Goal: Task Accomplishment & Management: Use online tool/utility

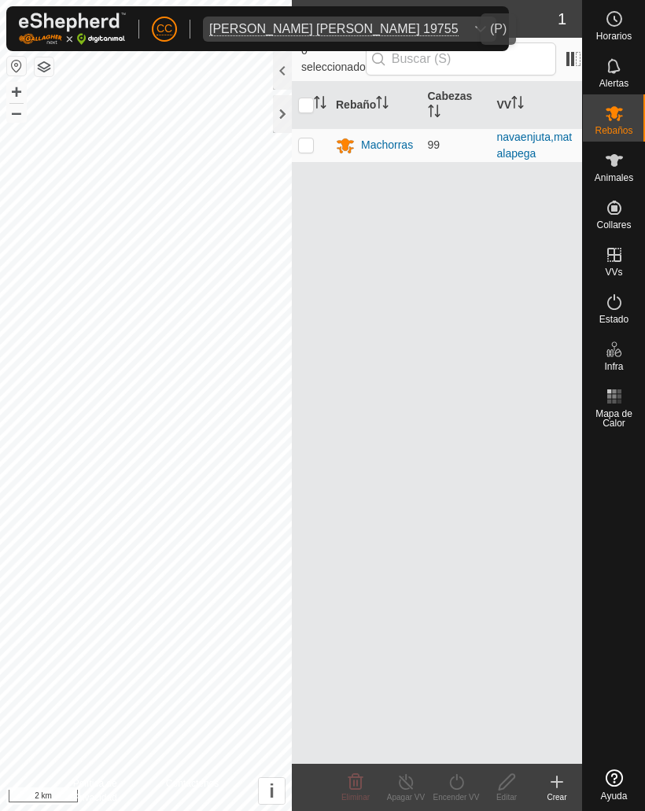
click at [465, 20] on div "dropdown trigger" at bounding box center [480, 29] width 31 height 25
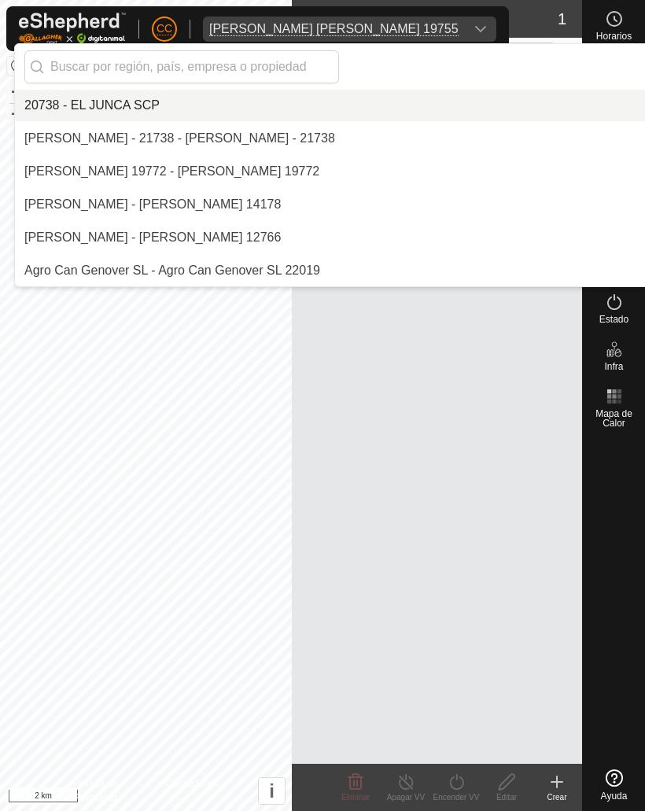
scroll to position [826, 0]
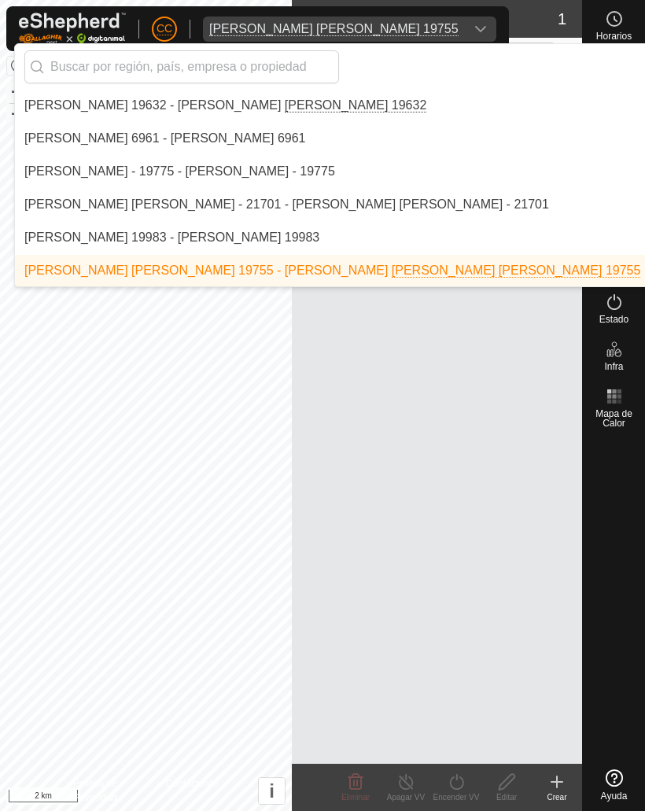
click at [116, 64] on input "text" at bounding box center [181, 66] width 314 height 33
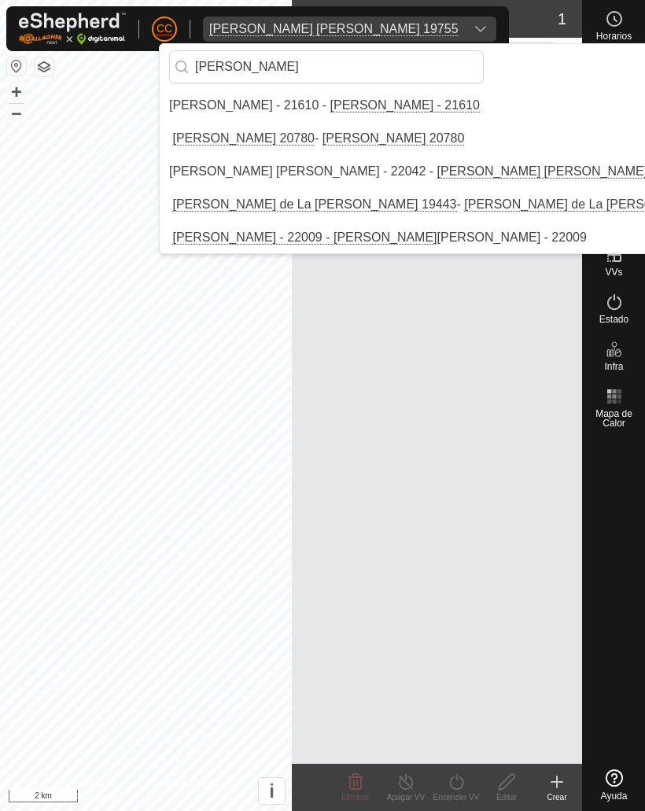
scroll to position [0, 0]
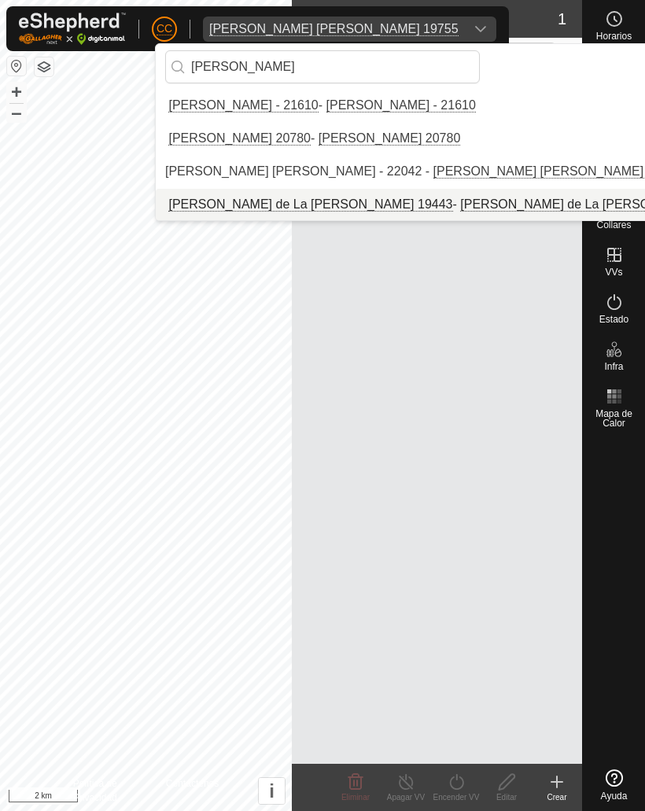
type input "[PERSON_NAME]"
click at [232, 201] on div "[PERSON_NAME] de La [PERSON_NAME] 19443 - [PERSON_NAME] de La [PERSON_NAME] 194…" at bounding box center [454, 204] width 579 height 19
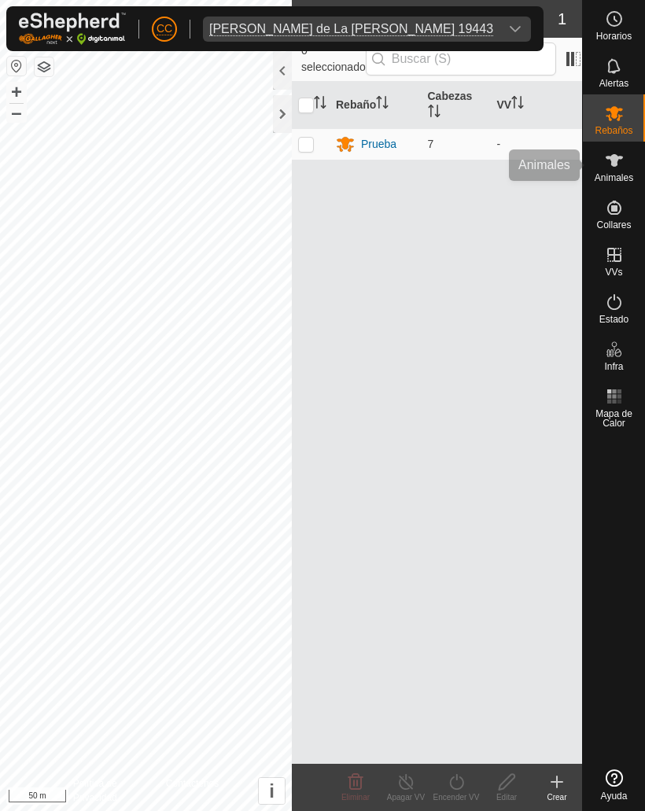
click at [609, 165] on icon at bounding box center [614, 160] width 19 height 19
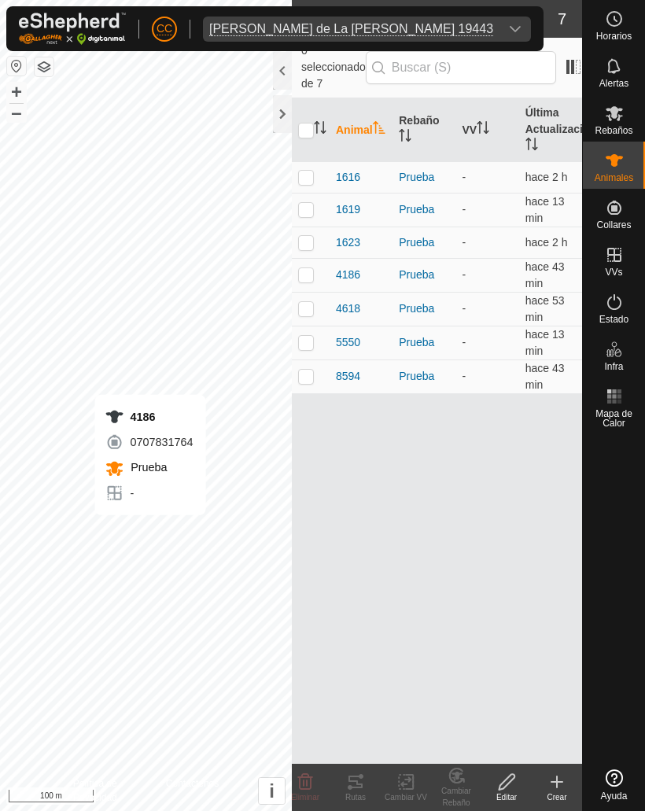
click at [422, 26] on div "[PERSON_NAME] de La [PERSON_NAME] 19443" at bounding box center [351, 29] width 284 height 13
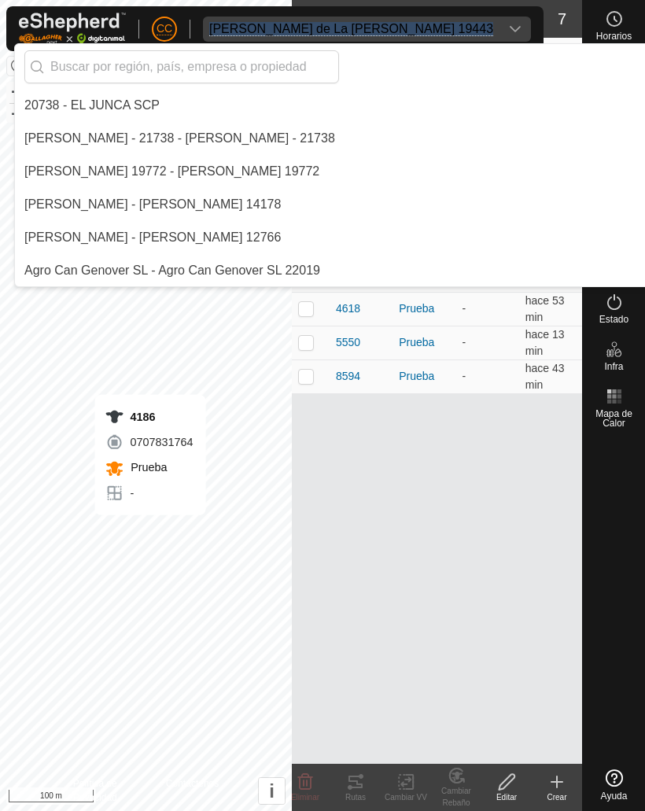
scroll to position [6208, 0]
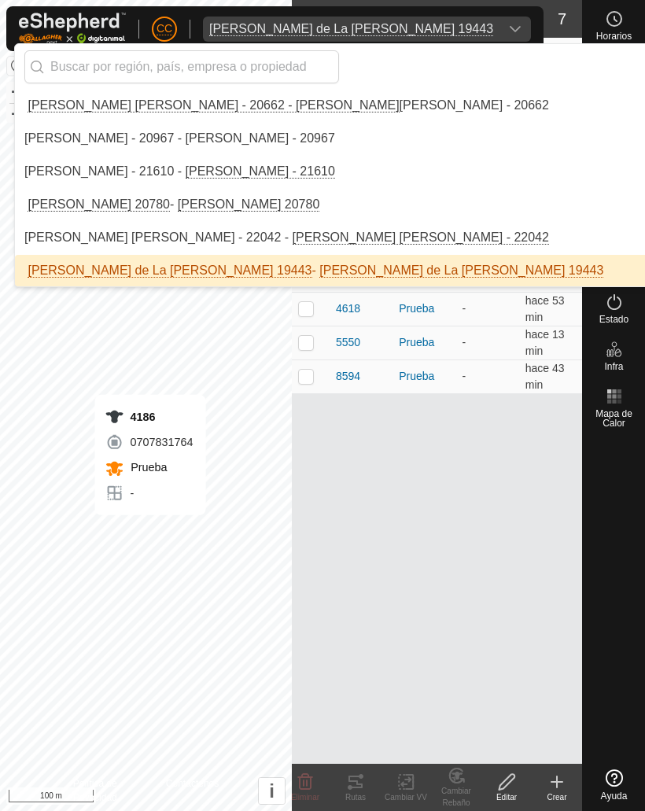
click at [120, 53] on input "text" at bounding box center [181, 66] width 314 height 33
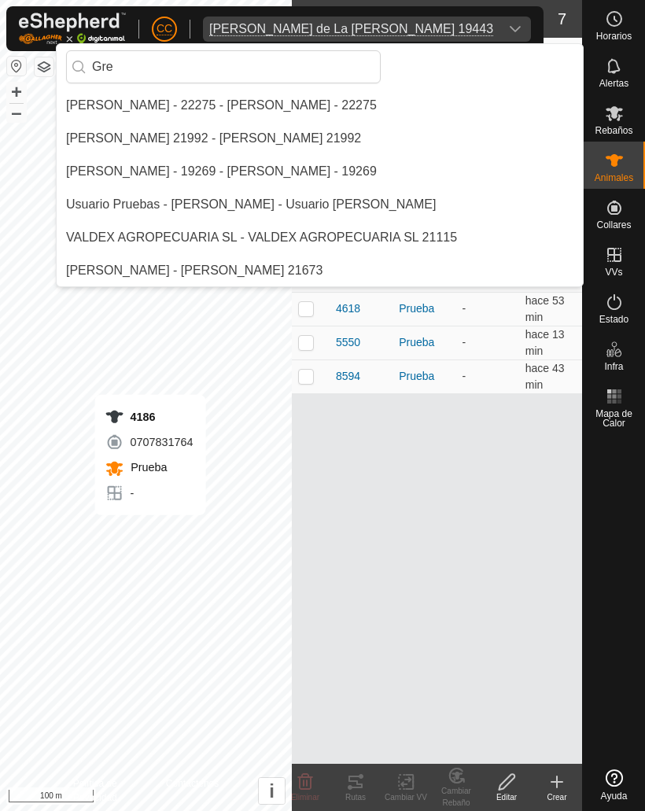
scroll to position [0, 0]
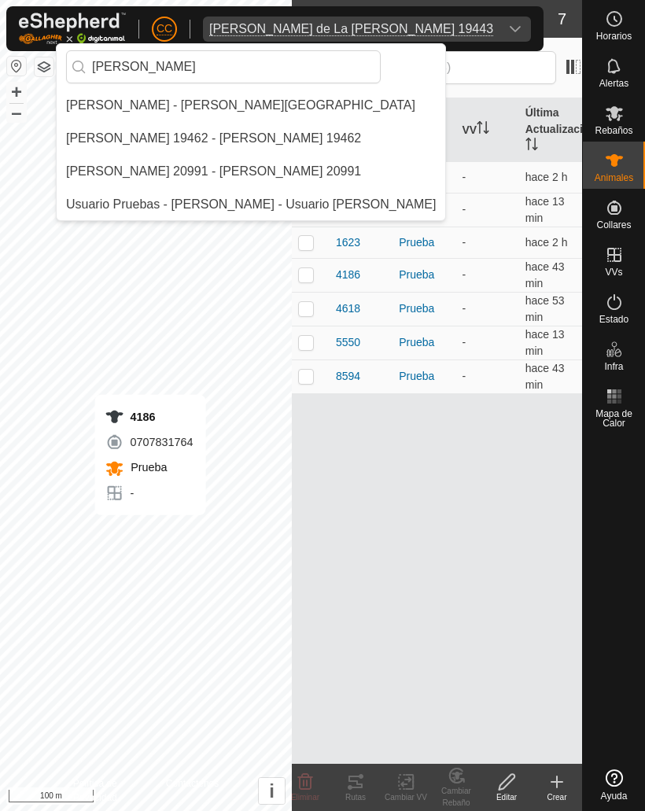
type input "[PERSON_NAME]"
click at [139, 112] on div "[PERSON_NAME] - [PERSON_NAME][GEOGRAPHIC_DATA]" at bounding box center [240, 105] width 349 height 19
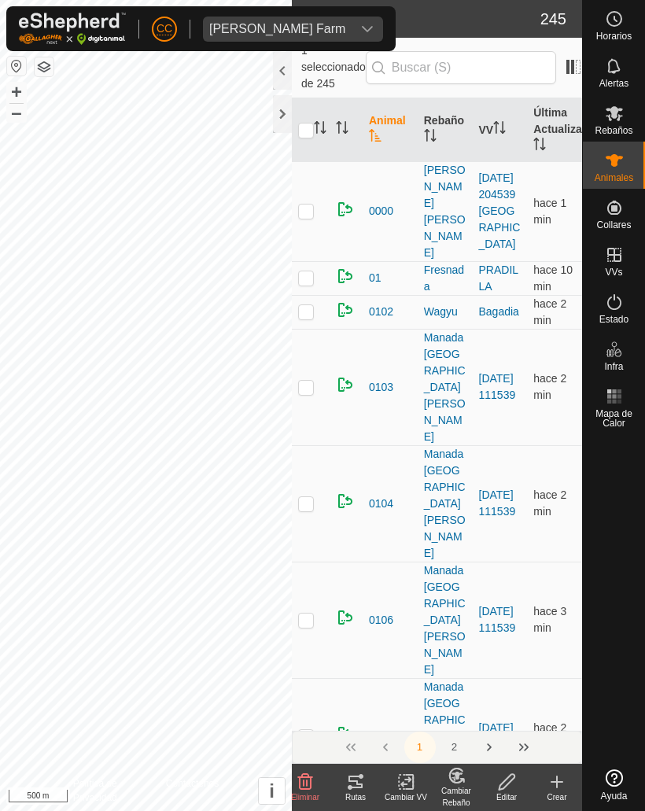
click at [306, 204] on p-checkbox at bounding box center [306, 210] width 16 height 13
checkbox input "true"
click at [310, 261] on td at bounding box center [311, 278] width 38 height 34
checkbox input "true"
click at [309, 305] on p-checkbox at bounding box center [306, 311] width 16 height 13
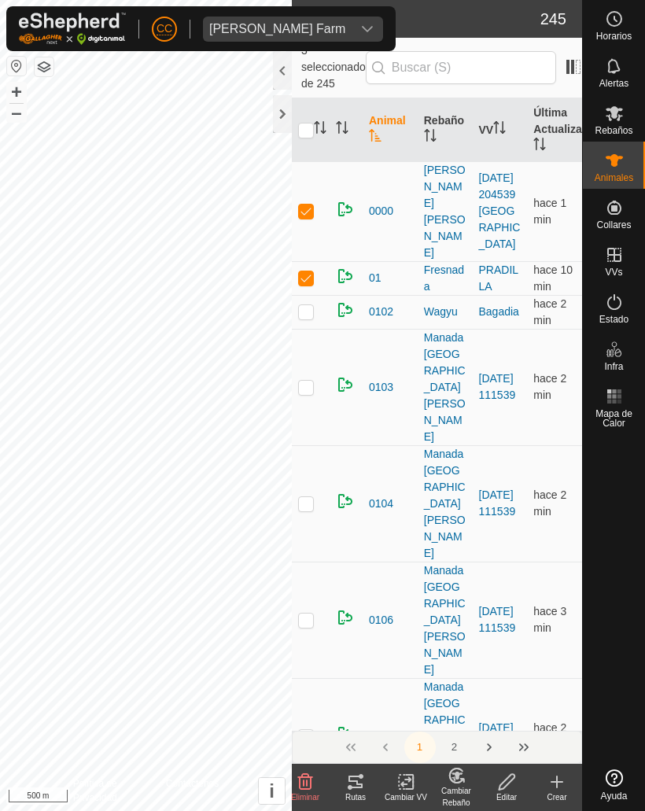
checkbox input "true"
click at [303, 381] on p-checkbox at bounding box center [306, 387] width 16 height 13
checkbox input "true"
click at [308, 497] on p-checkbox at bounding box center [306, 503] width 16 height 13
checkbox input "true"
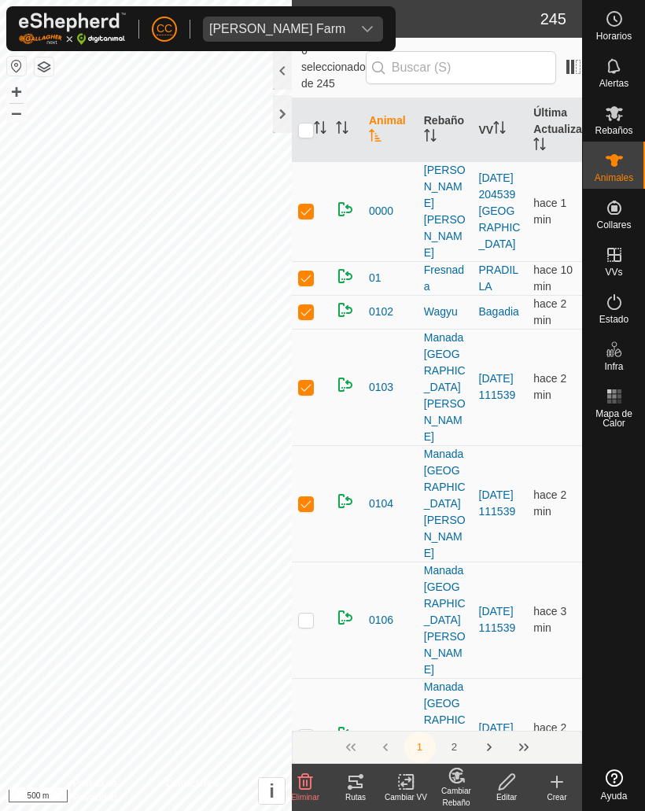
click at [310, 613] on p-checkbox at bounding box center [306, 619] width 16 height 13
checkbox input "true"
click at [362, 791] on div "Rutas" at bounding box center [355, 797] width 50 height 12
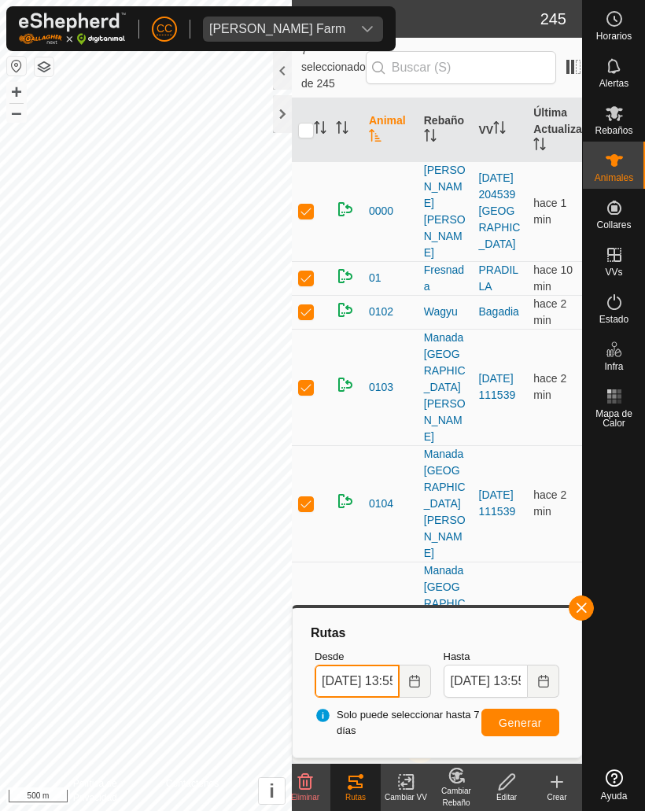
click at [352, 679] on input "[DATE] 13:55" at bounding box center [356, 680] width 85 height 33
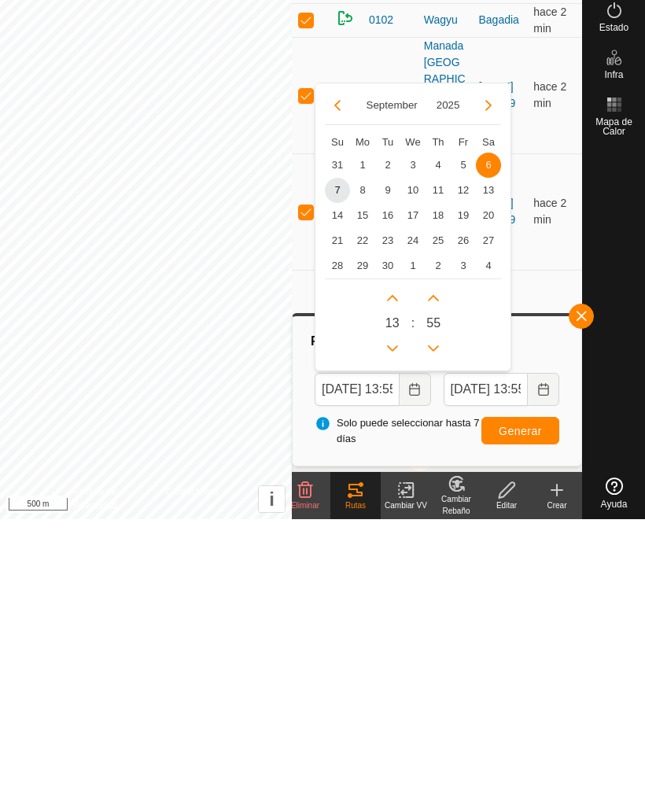
click at [381, 444] on span "2" at bounding box center [387, 456] width 25 height 25
type input "[DATE] 13:55"
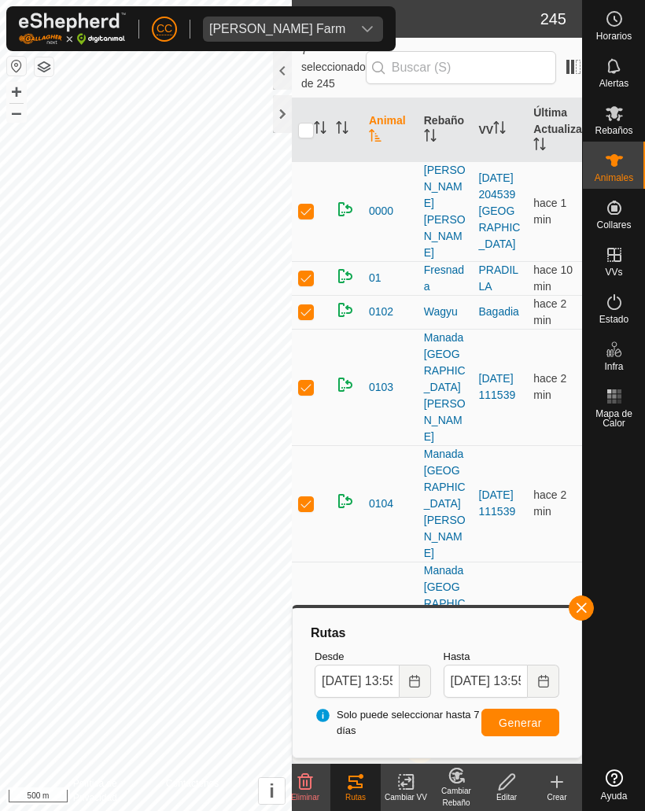
click at [506, 730] on button "Generar" at bounding box center [520, 722] width 78 height 28
click at [303, 613] on p-checkbox at bounding box center [306, 619] width 16 height 13
checkbox input "false"
click at [296, 445] on td at bounding box center [311, 503] width 38 height 116
checkbox input "false"
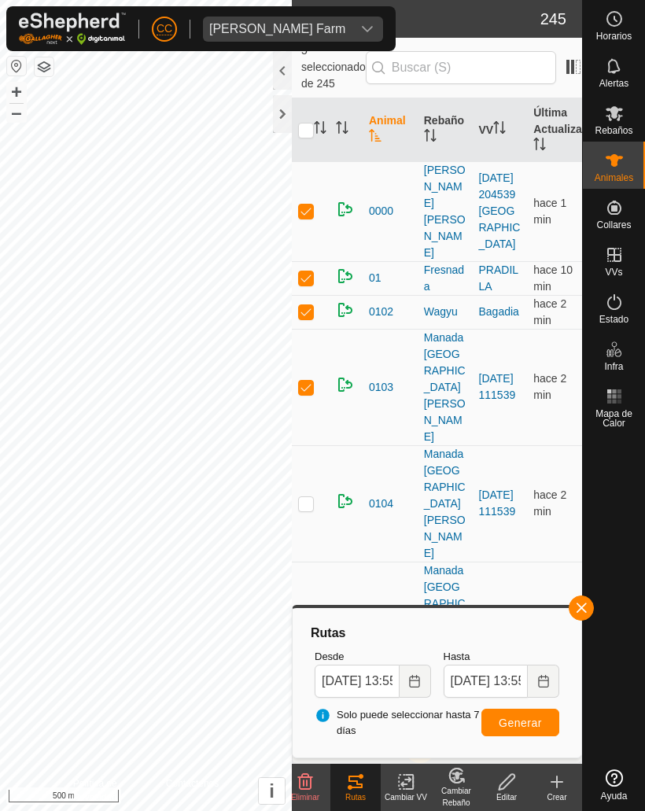
click at [300, 337] on td at bounding box center [311, 387] width 38 height 116
checkbox input "false"
click at [303, 204] on p-checkbox at bounding box center [306, 210] width 16 height 13
checkbox input "false"
click at [302, 271] on p-checkbox at bounding box center [306, 277] width 16 height 13
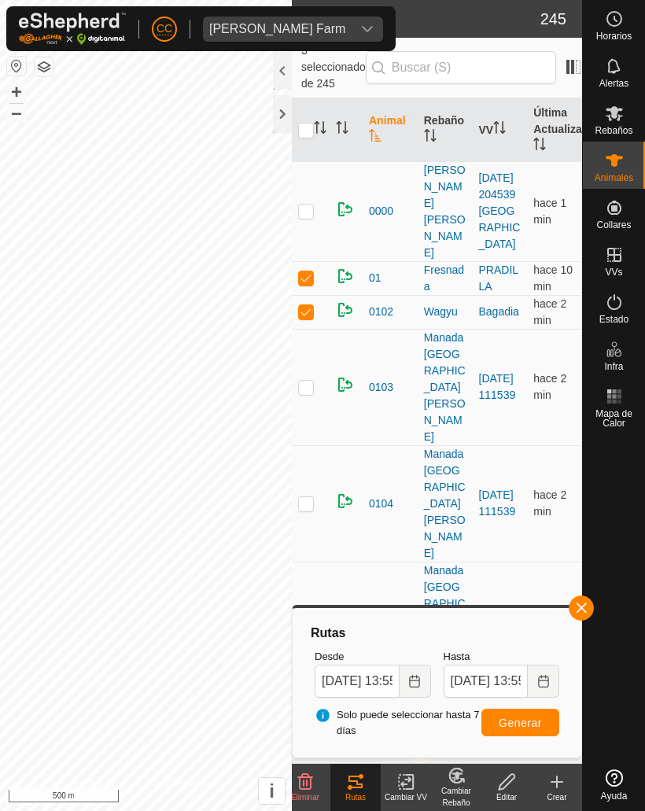
checkbox input "false"
click at [303, 305] on p-checkbox at bounding box center [306, 311] width 16 height 13
checkbox input "false"
click at [300, 381] on p-checkbox at bounding box center [306, 387] width 16 height 13
checkbox input "true"
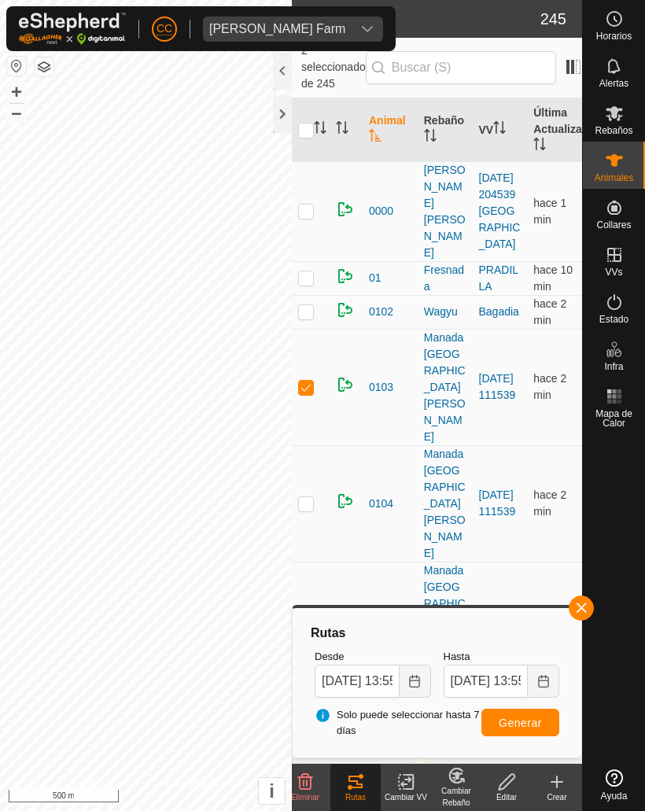
click at [303, 445] on td at bounding box center [311, 503] width 38 height 116
checkbox input "true"
click at [310, 561] on td at bounding box center [311, 619] width 38 height 116
checkbox input "true"
click at [505, 721] on span "Generar" at bounding box center [519, 722] width 43 height 13
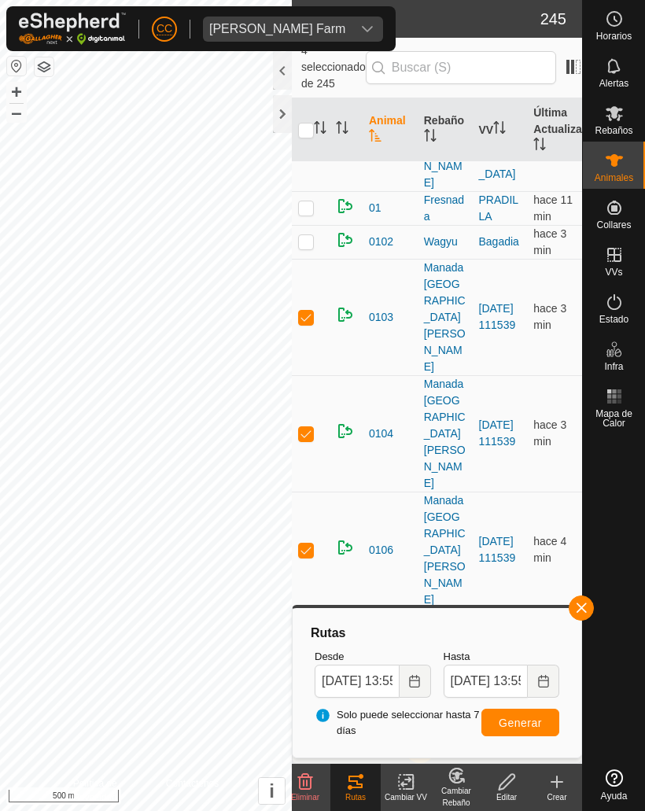
scroll to position [112, 0]
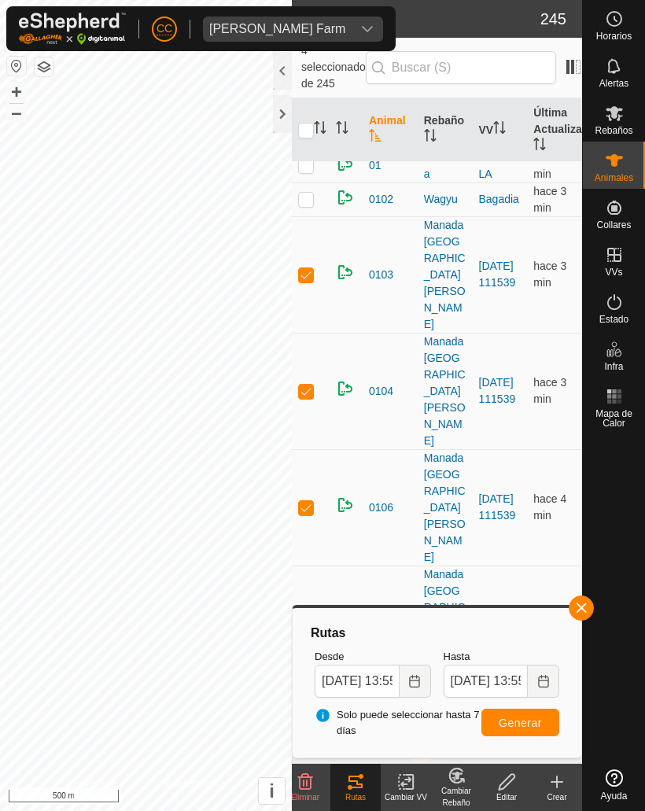
checkbox input "true"
click at [301, 682] on td at bounding box center [311, 740] width 38 height 116
checkbox input "true"
click at [300, 617] on p-checkbox at bounding box center [306, 623] width 16 height 13
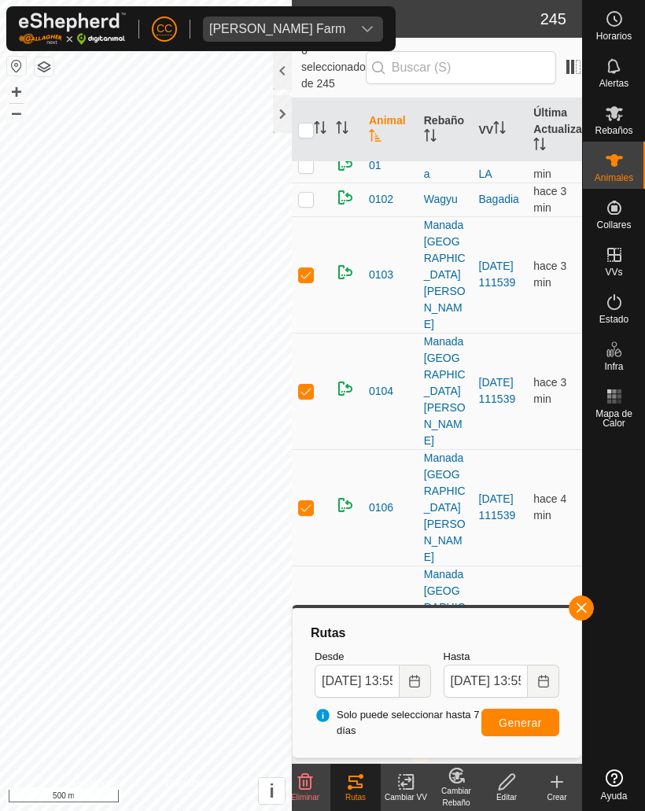
checkbox input "true"
click at [300, 384] on p-checkbox at bounding box center [306, 390] width 16 height 13
checkbox input "false"
click at [303, 268] on p-checkbox at bounding box center [306, 274] width 16 height 13
checkbox input "false"
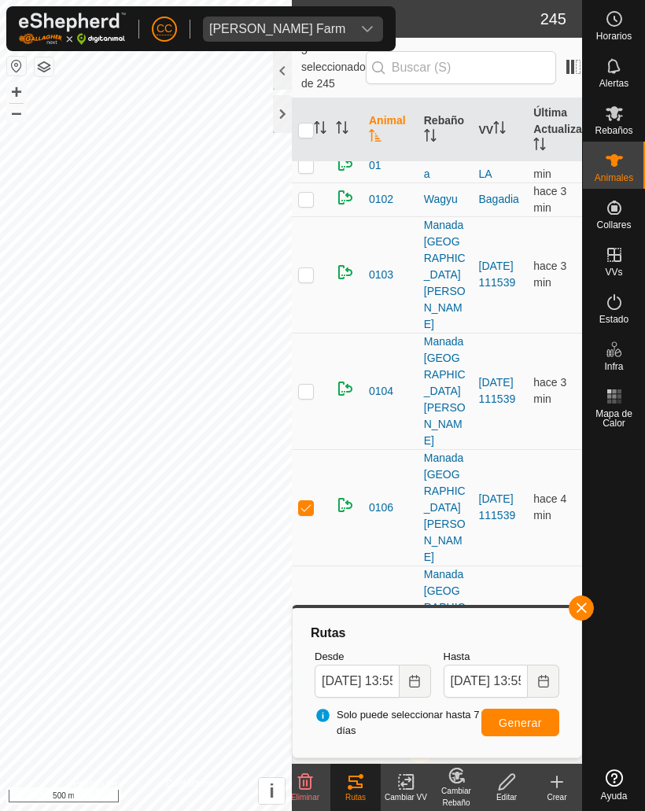
click at [310, 501] on p-checkbox at bounding box center [306, 507] width 16 height 13
checkbox input "false"
click at [528, 723] on span "Generar" at bounding box center [519, 722] width 43 height 13
click at [280, 31] on div "[PERSON_NAME] Farm" at bounding box center [277, 29] width 136 height 13
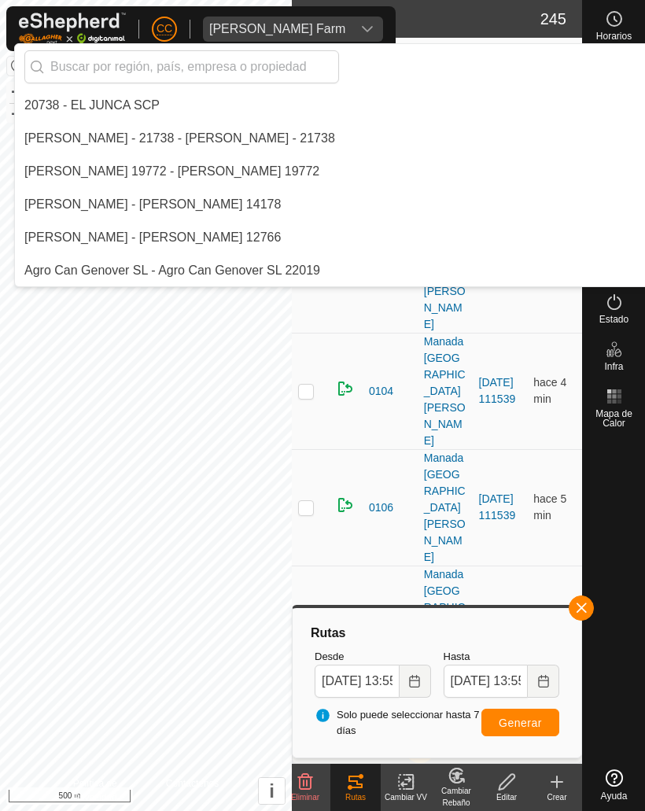
scroll to position [4425, 0]
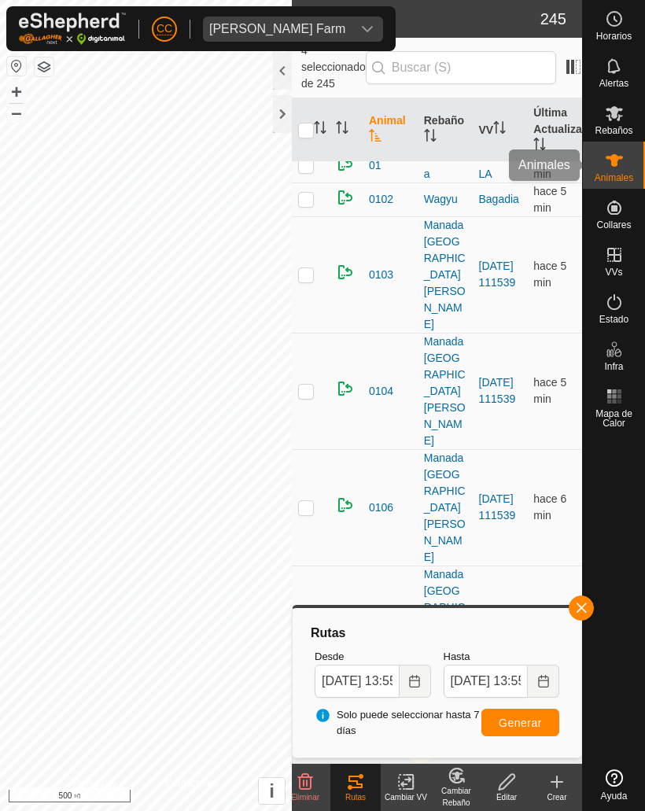
click at [627, 159] on es-animals-svg-icon at bounding box center [614, 160] width 28 height 25
click at [322, 24] on span "[PERSON_NAME] Farm" at bounding box center [277, 29] width 149 height 25
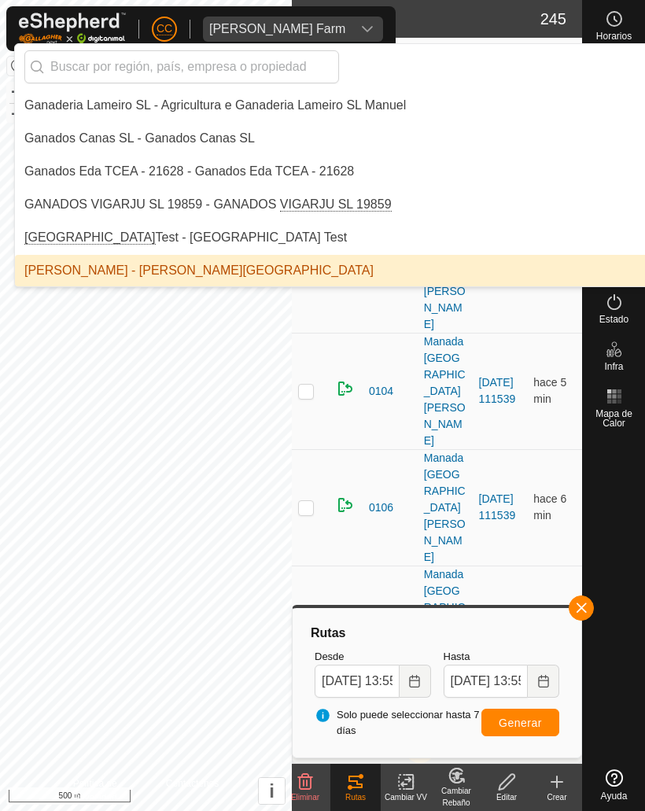
click at [98, 66] on input "text" at bounding box center [181, 66] width 314 height 33
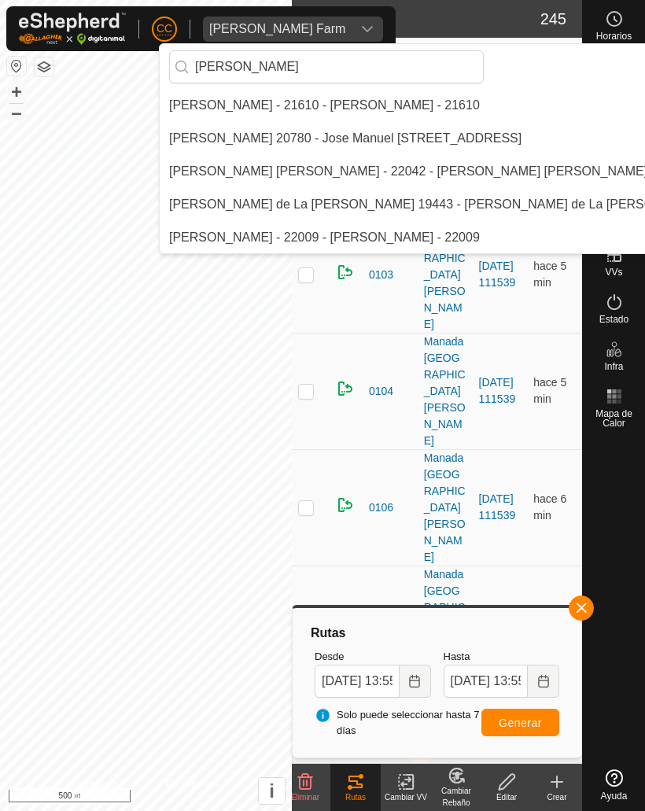
scroll to position [0, 0]
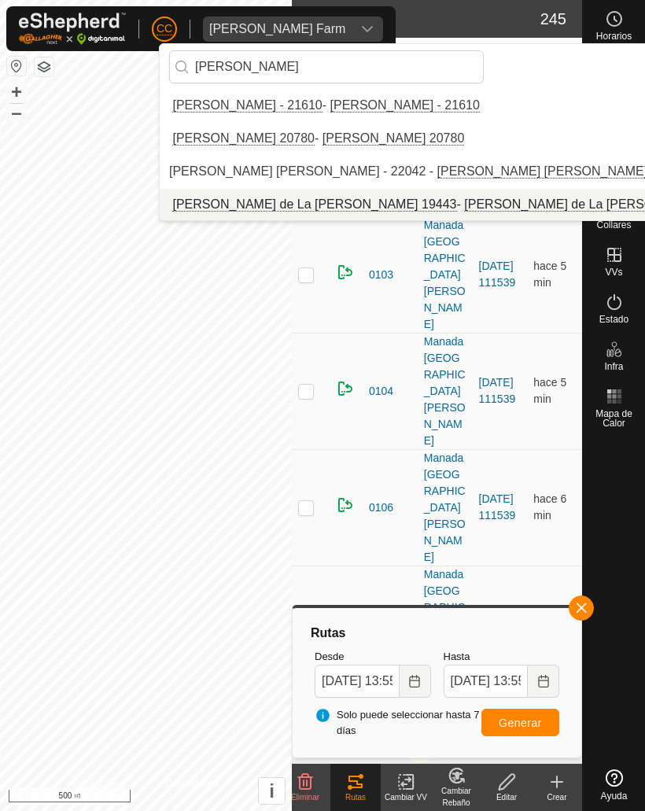
type input "[PERSON_NAME]"
click at [215, 206] on div "[PERSON_NAME] de La [PERSON_NAME] 19443 - [PERSON_NAME] de La [PERSON_NAME] 194…" at bounding box center [458, 204] width 579 height 19
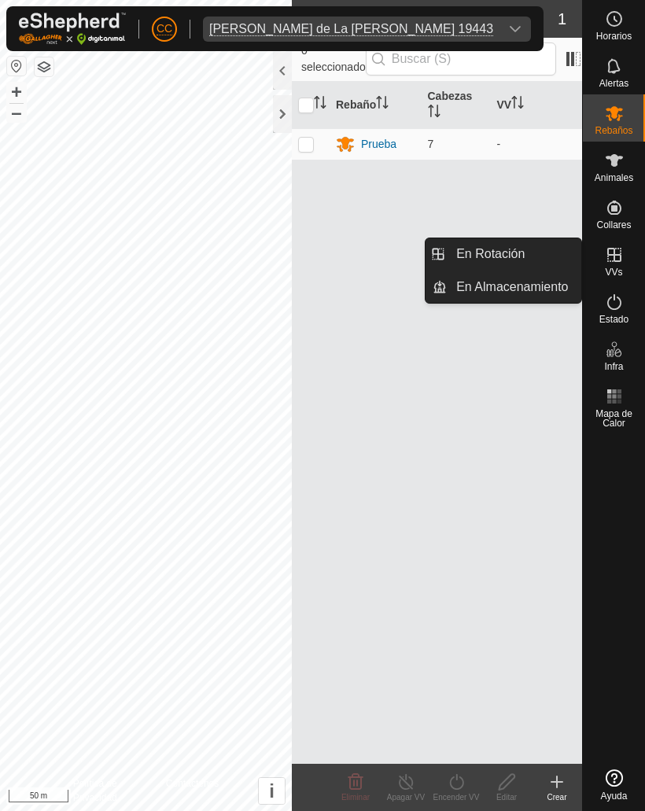
click at [485, 277] on link "En Almacenamiento" at bounding box center [514, 286] width 134 height 31
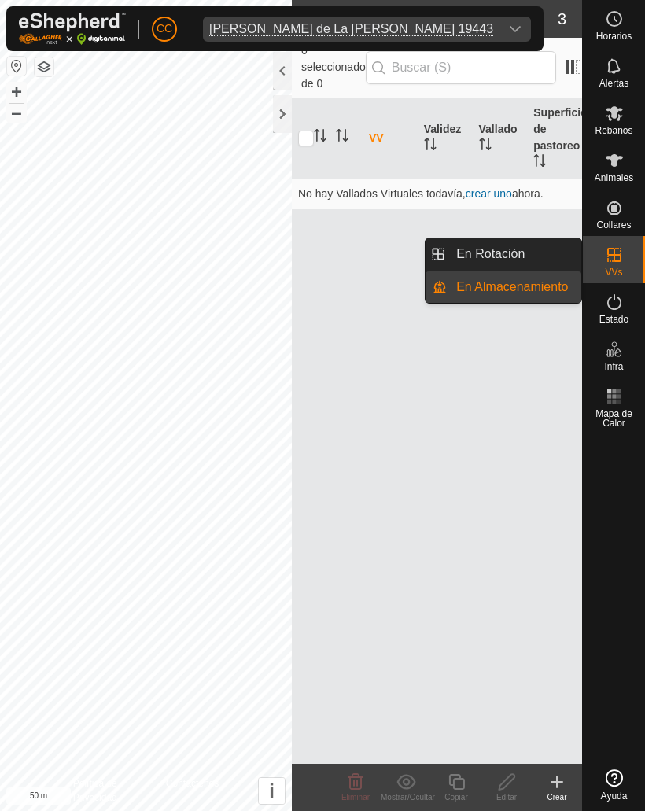
click at [472, 259] on span "En Rotación" at bounding box center [490, 254] width 68 height 19
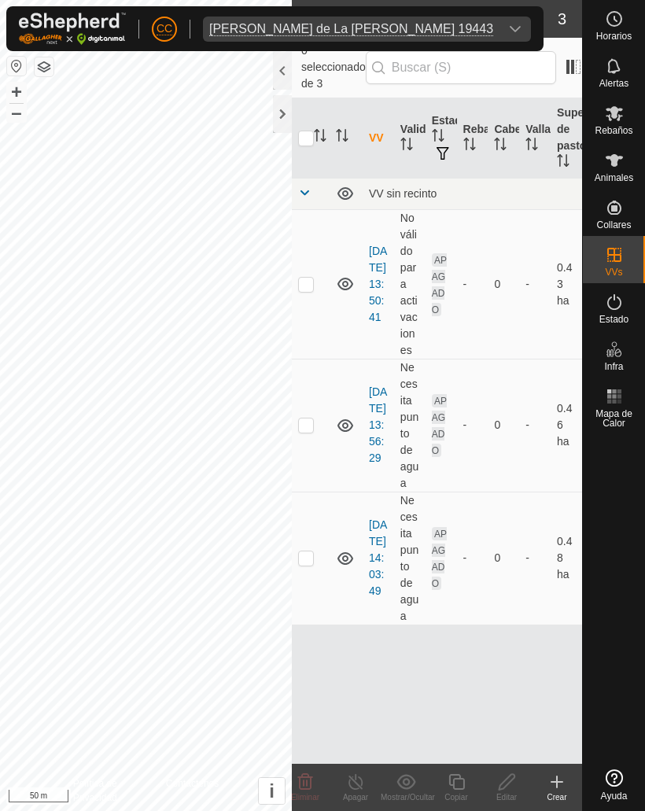
click at [554, 778] on icon at bounding box center [556, 781] width 19 height 19
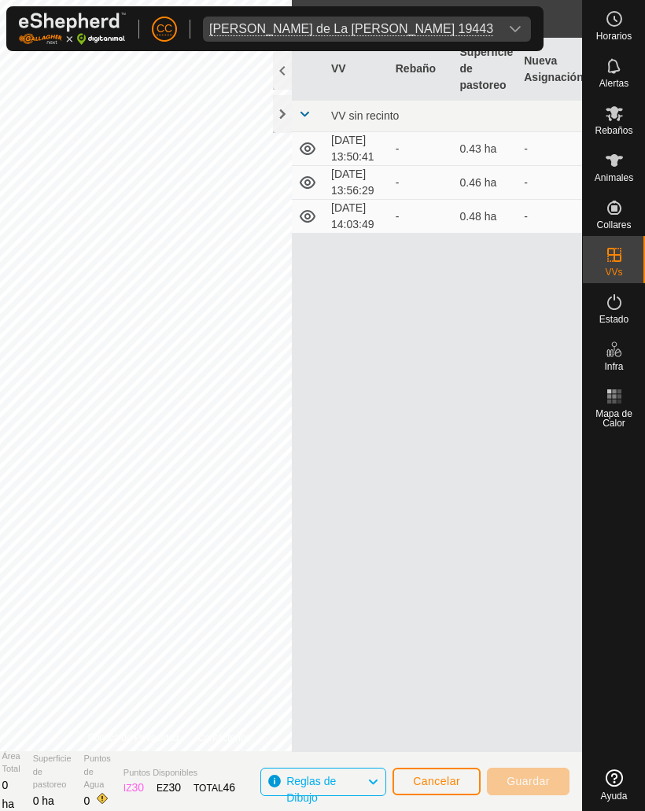
click at [278, 119] on div at bounding box center [282, 114] width 19 height 38
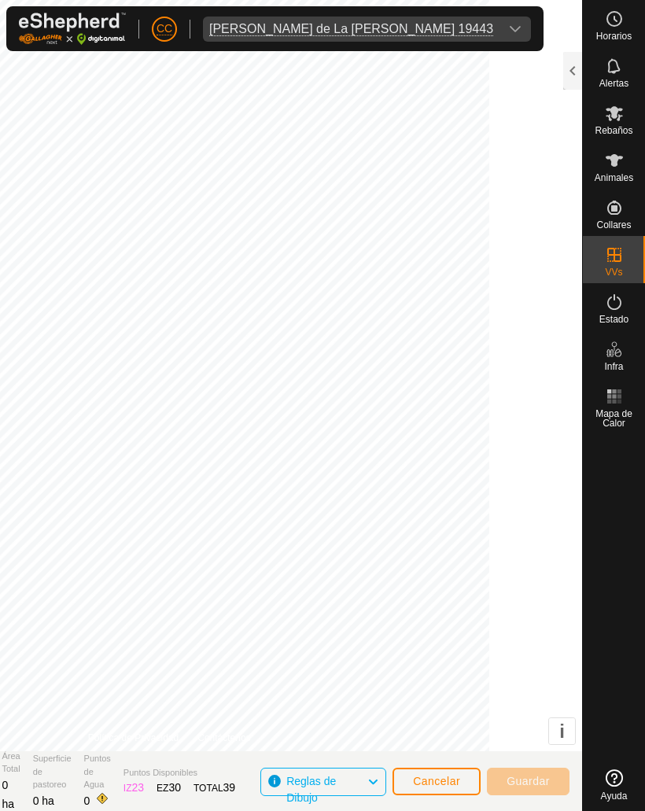
click at [430, 783] on span "Cancelar" at bounding box center [436, 780] width 47 height 13
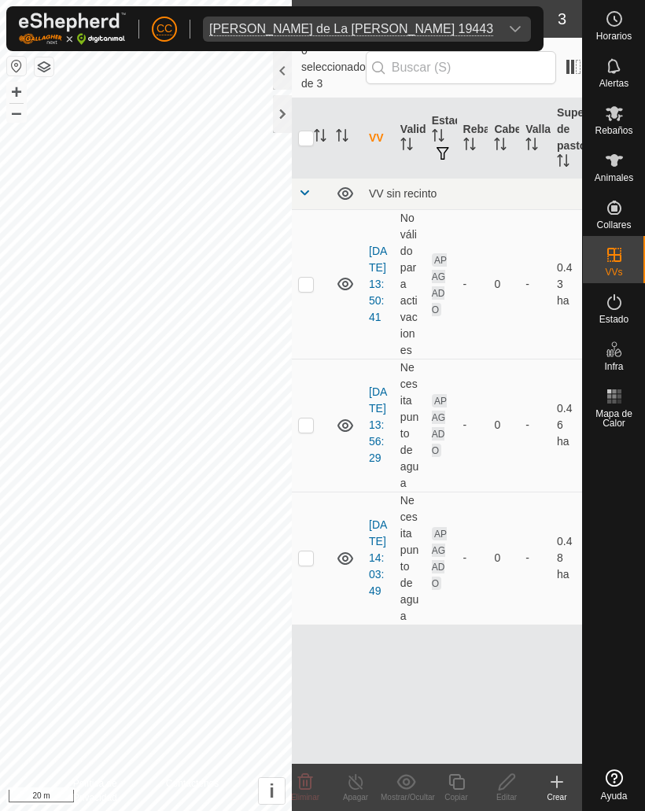
click at [550, 787] on icon at bounding box center [556, 781] width 19 height 19
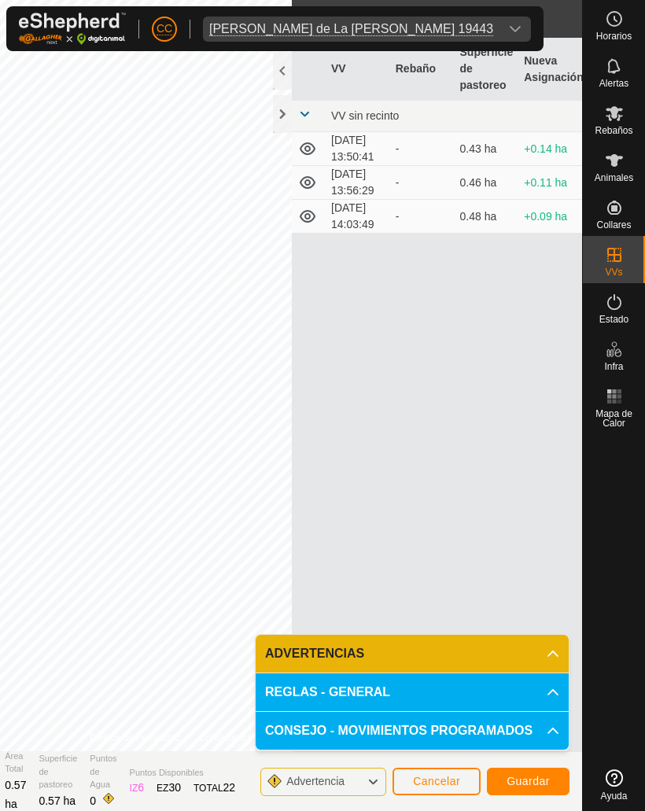
click at [527, 784] on span "Guardar" at bounding box center [527, 780] width 43 height 13
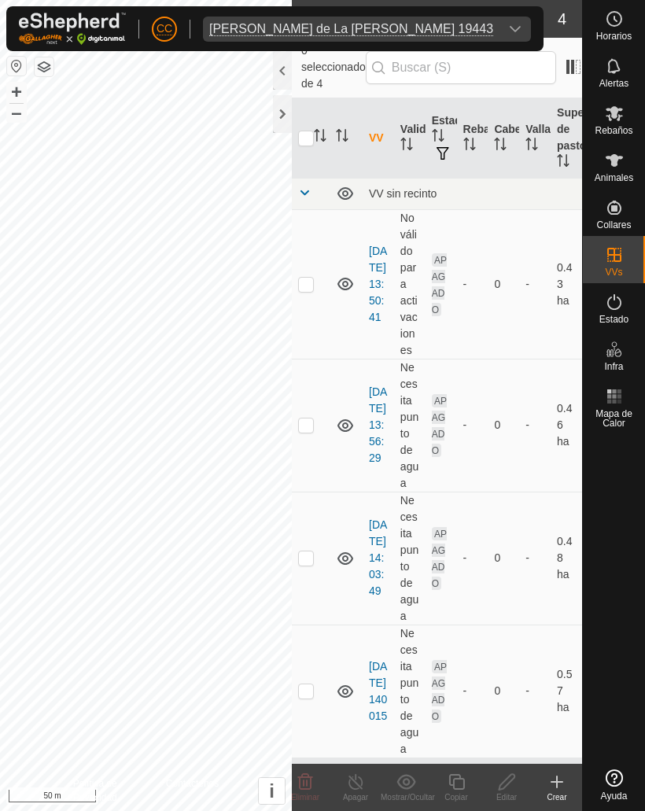
click at [296, 673] on td at bounding box center [311, 690] width 38 height 133
checkbox input "true"
click at [510, 779] on icon at bounding box center [507, 781] width 20 height 19
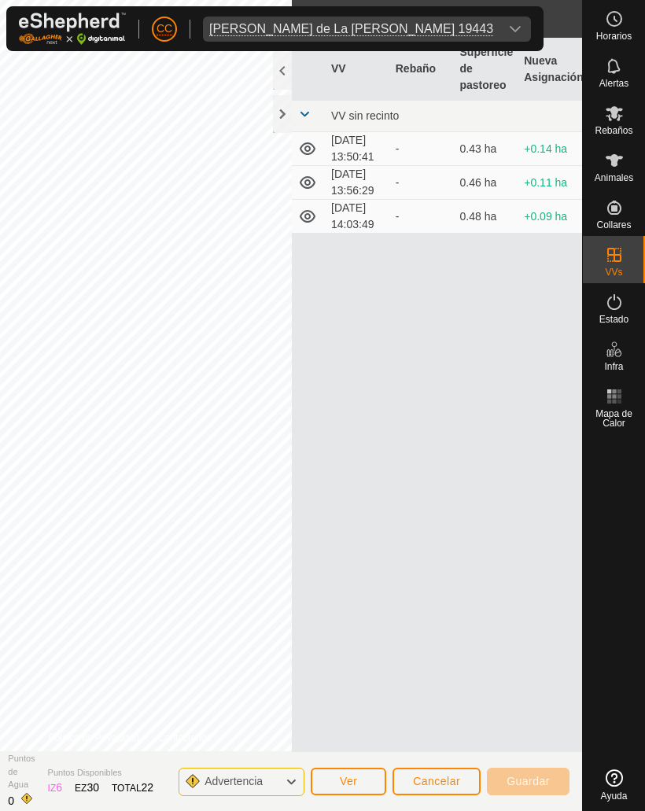
click at [344, 780] on span "Ver" at bounding box center [349, 780] width 18 height 13
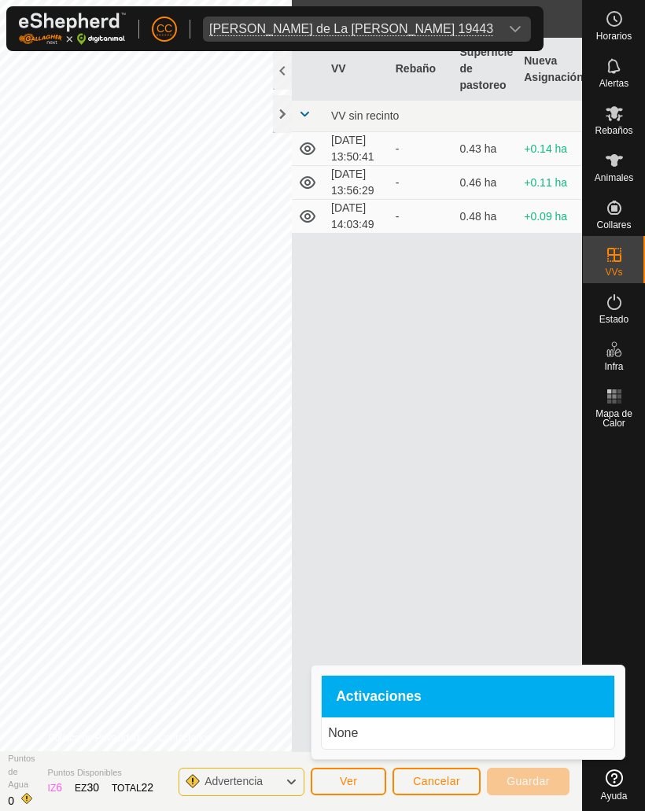
click at [366, 524] on div "VV Rebaño Superficie de pastoreo Nueva Asignación VV sin recinto [DATE] 13:50:4…" at bounding box center [437, 395] width 290 height 714
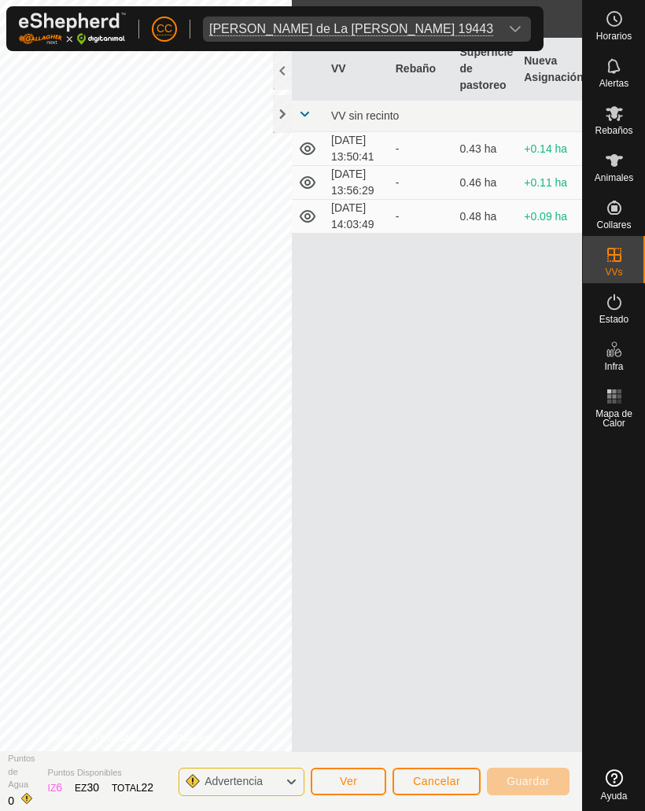
click at [278, 81] on div at bounding box center [282, 71] width 19 height 38
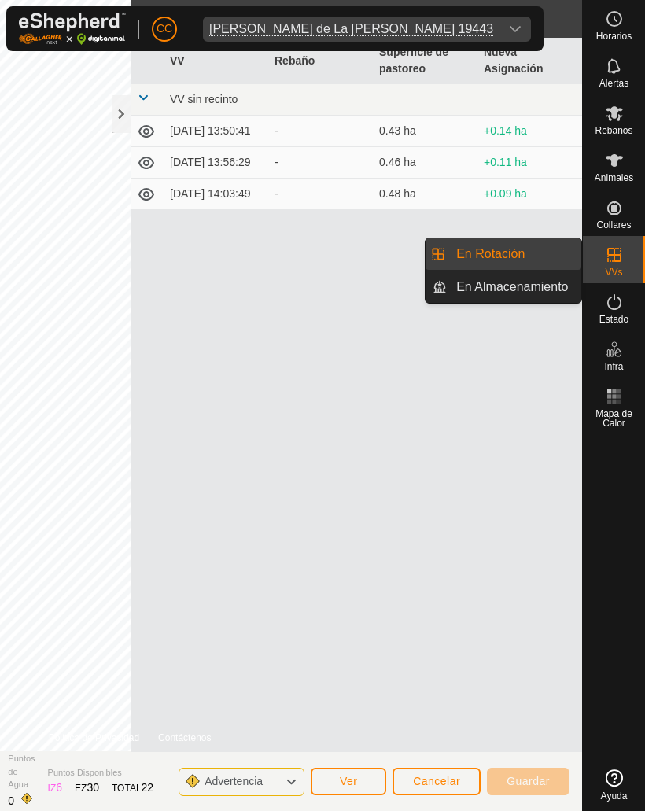
click at [474, 262] on span "En Rotación" at bounding box center [490, 254] width 68 height 19
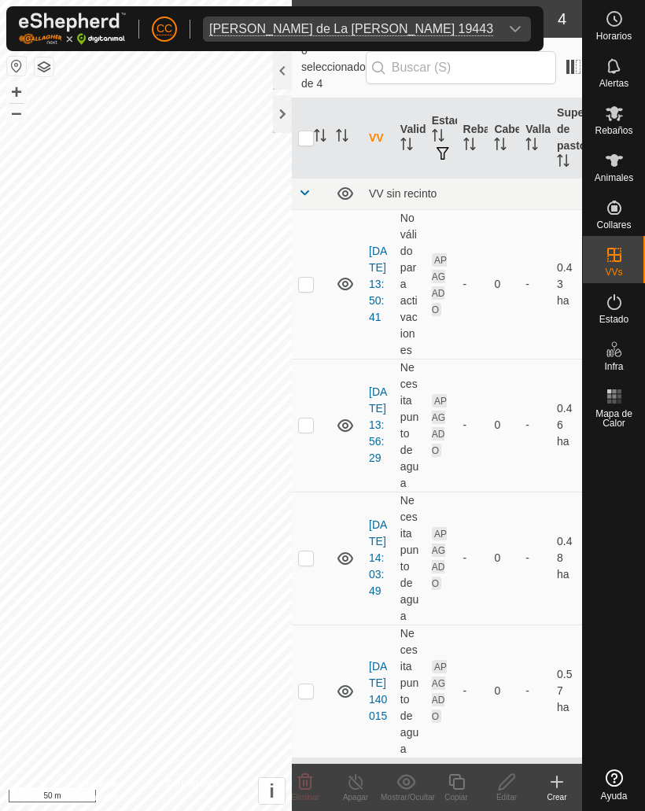
click at [311, 684] on p-checkbox at bounding box center [306, 690] width 16 height 13
checkbox input "true"
click at [381, 682] on link "[DATE] 140015" at bounding box center [378, 691] width 18 height 62
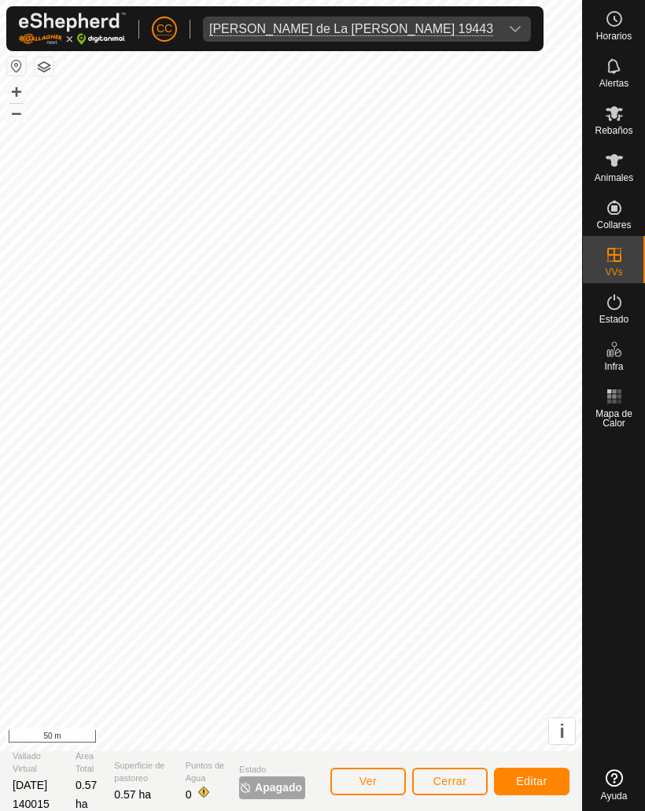
click at [535, 774] on span "Editar" at bounding box center [531, 780] width 31 height 13
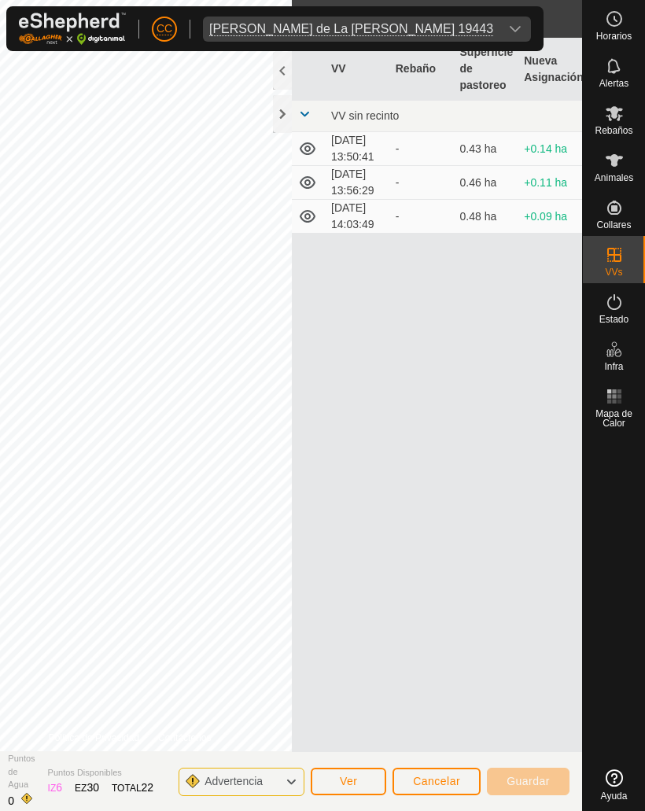
click at [425, 783] on span "Cancelar" at bounding box center [436, 780] width 47 height 13
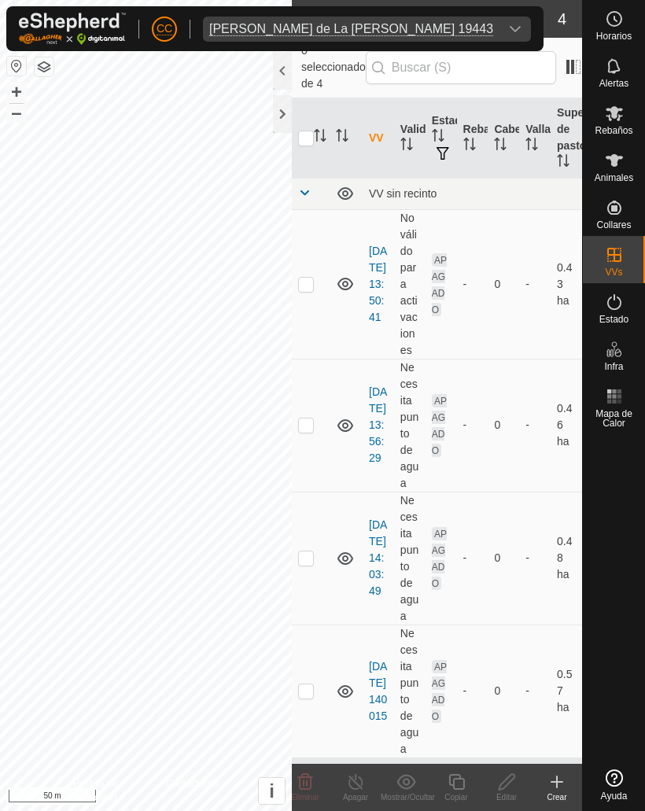
click at [308, 684] on p-checkbox at bounding box center [306, 690] width 16 height 13
click at [299, 684] on p-checkbox at bounding box center [306, 690] width 16 height 13
checkbox input "false"
click at [613, 116] on icon at bounding box center [613, 113] width 17 height 15
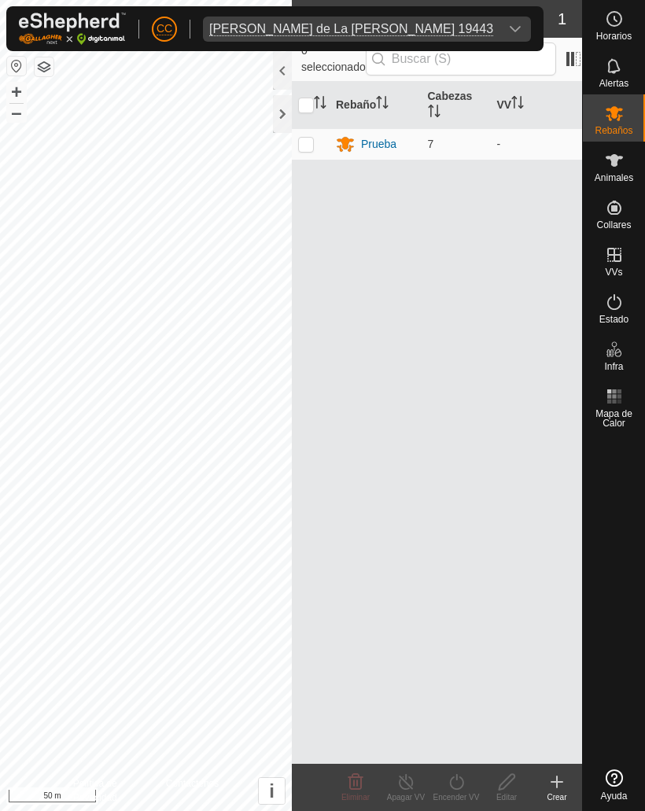
click at [323, 146] on td at bounding box center [311, 143] width 38 height 31
checkbox input "true"
click at [457, 779] on icon at bounding box center [456, 782] width 14 height 16
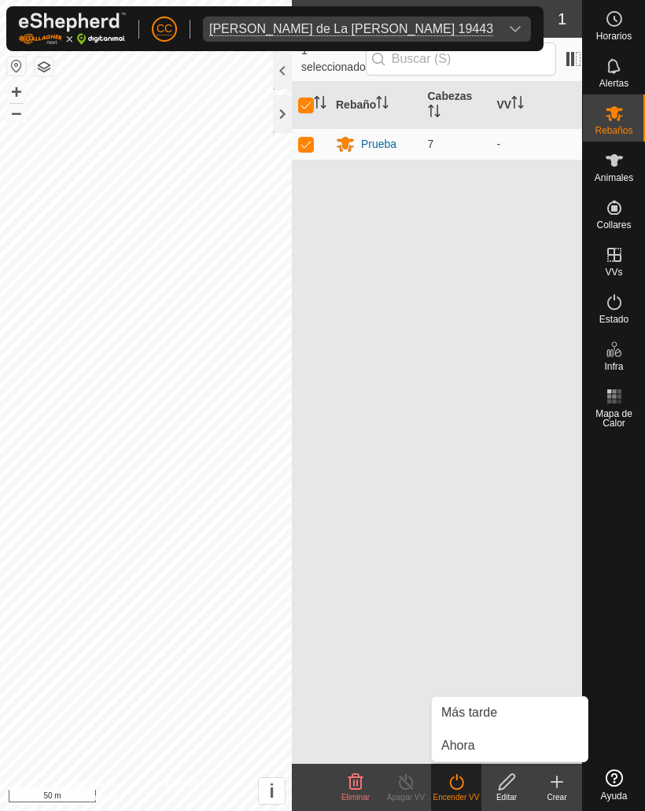
click at [455, 746] on span "Ahora" at bounding box center [458, 745] width 34 height 19
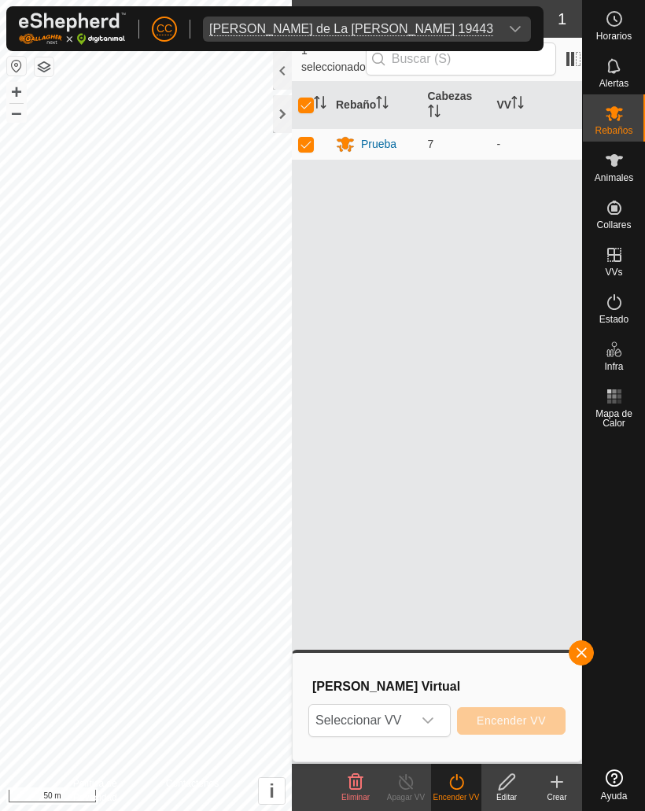
click at [450, 785] on icon at bounding box center [457, 781] width 20 height 19
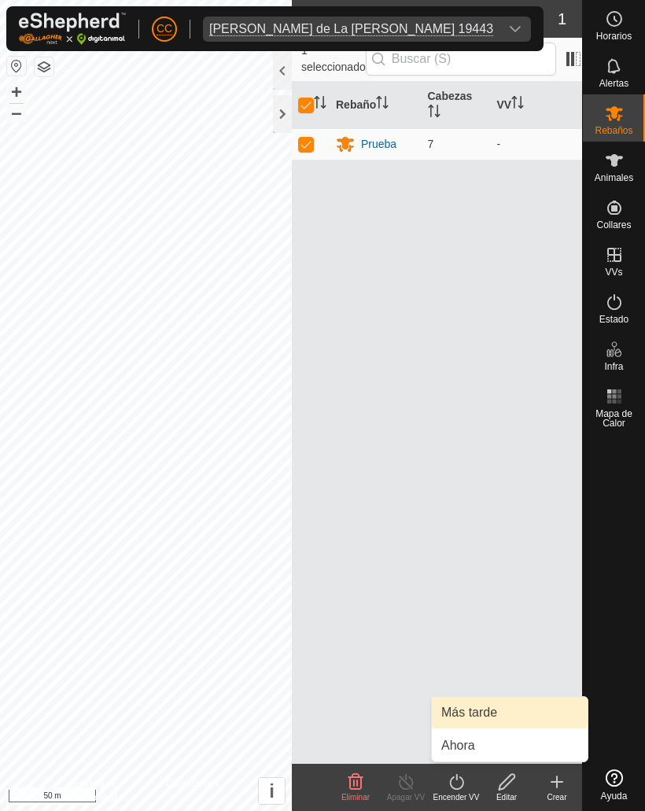
click at [457, 709] on span "Más tarde" at bounding box center [469, 712] width 56 height 19
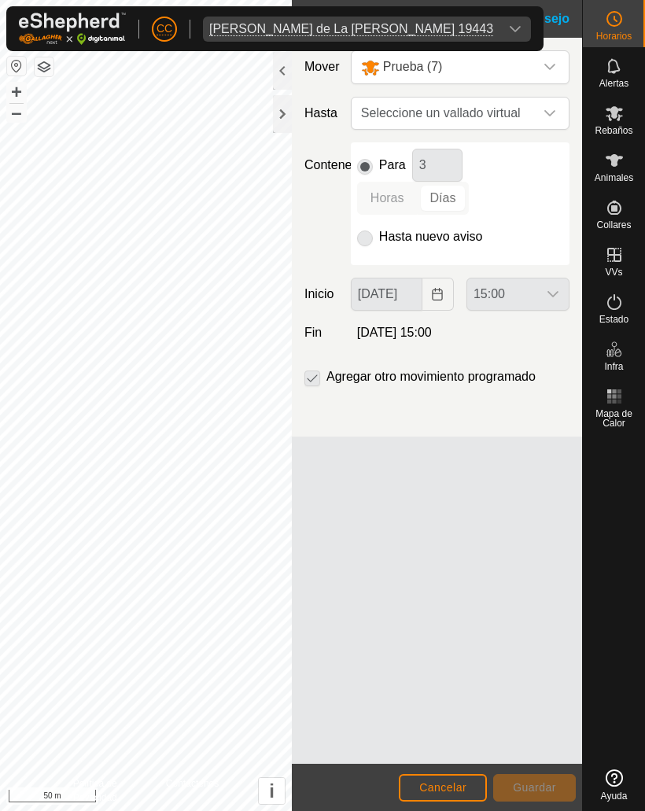
click at [428, 774] on button "Cancelar" at bounding box center [443, 788] width 88 height 28
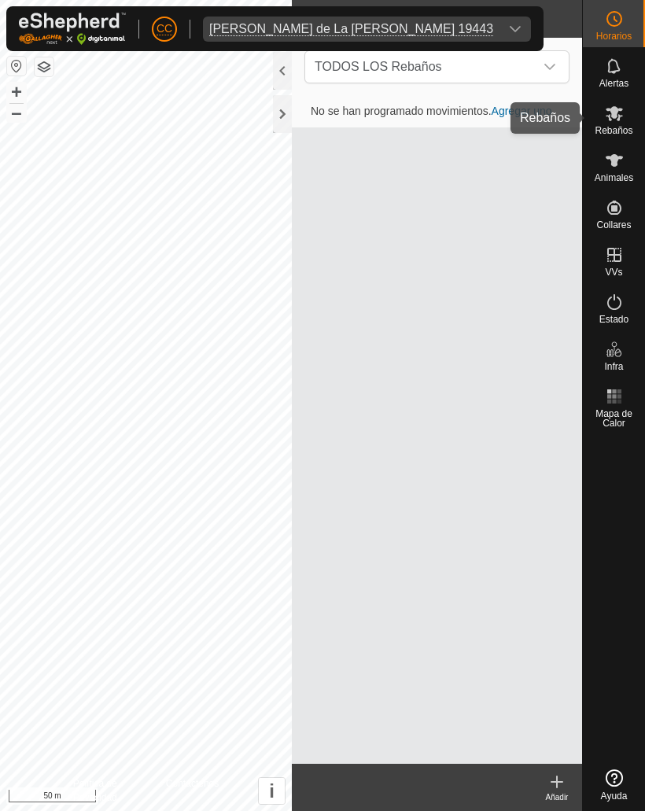
click at [606, 120] on icon at bounding box center [614, 113] width 19 height 19
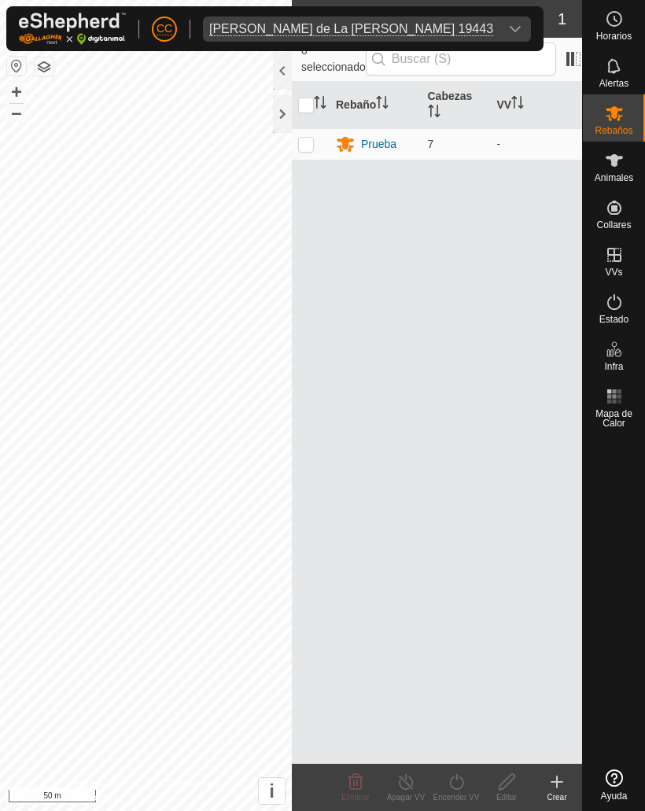
click at [307, 138] on p-checkbox at bounding box center [306, 144] width 16 height 13
checkbox input "true"
click at [453, 777] on icon at bounding box center [456, 782] width 14 height 16
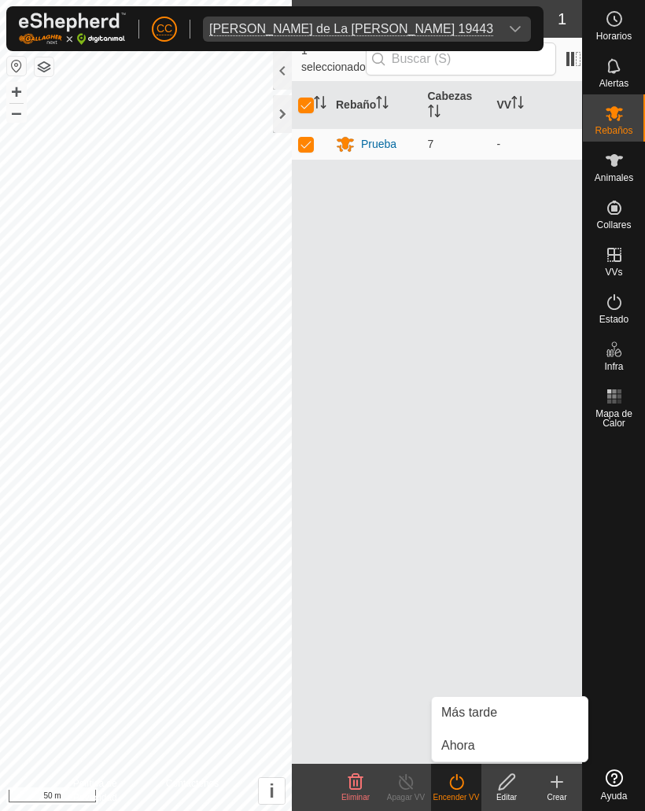
click at [462, 752] on span "Ahora" at bounding box center [458, 745] width 34 height 19
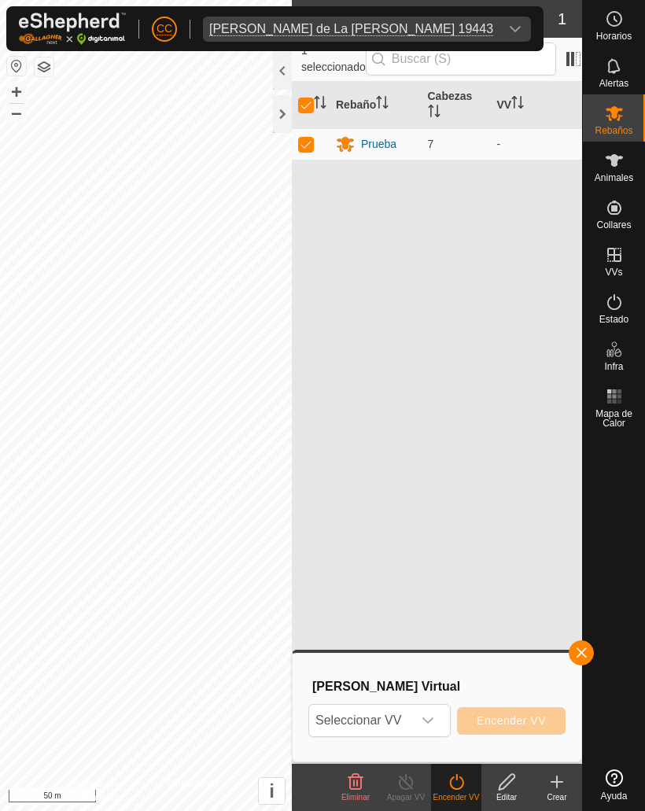
click at [446, 723] on p-select "Seleccionar VV" at bounding box center [379, 720] width 142 height 33
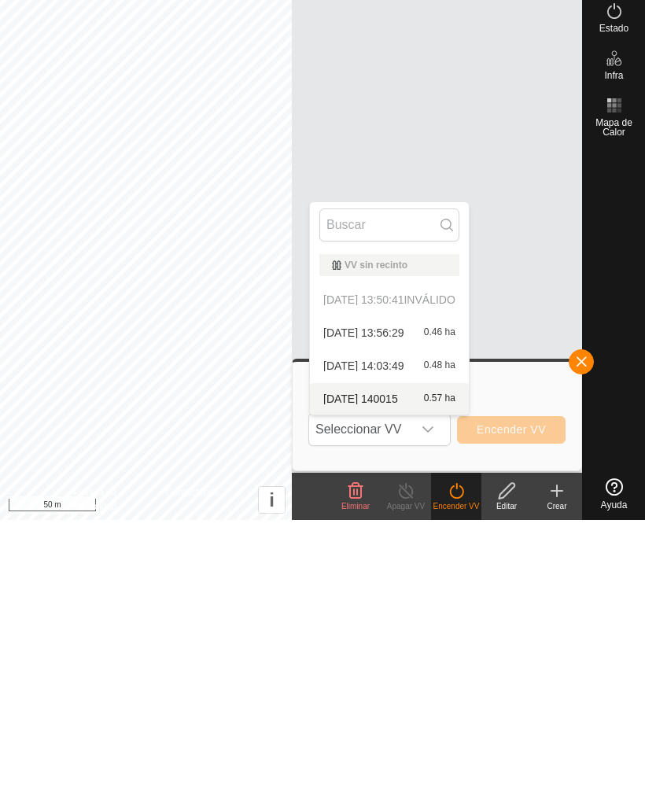
click at [353, 684] on span "[DATE] 140015" at bounding box center [360, 689] width 75 height 11
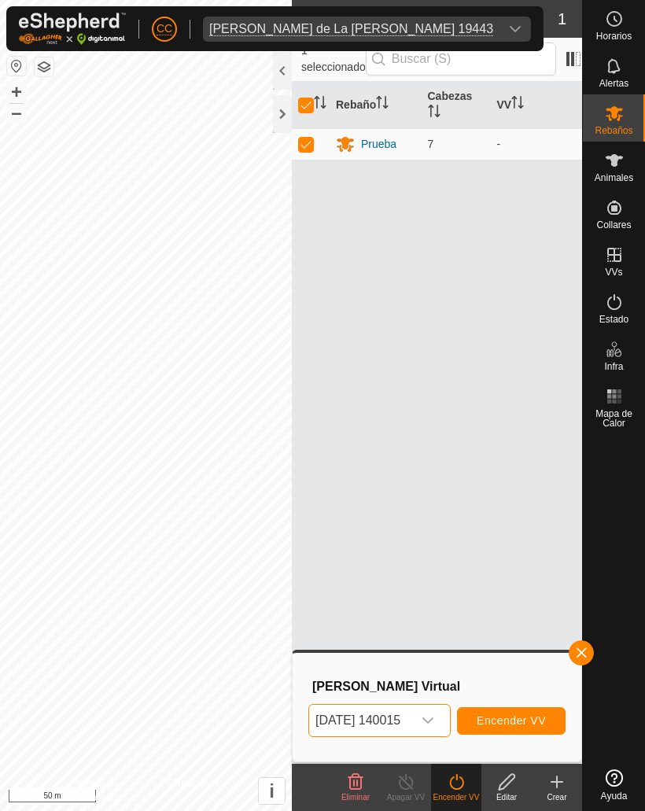
click at [518, 714] on span "Encender VV" at bounding box center [510, 720] width 69 height 13
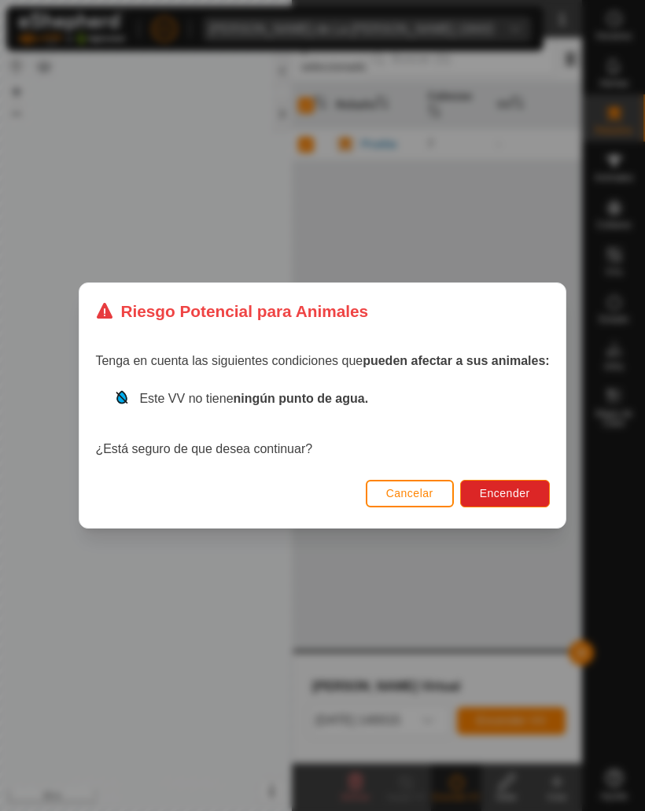
click at [490, 506] on button "Encender" at bounding box center [505, 494] width 90 height 28
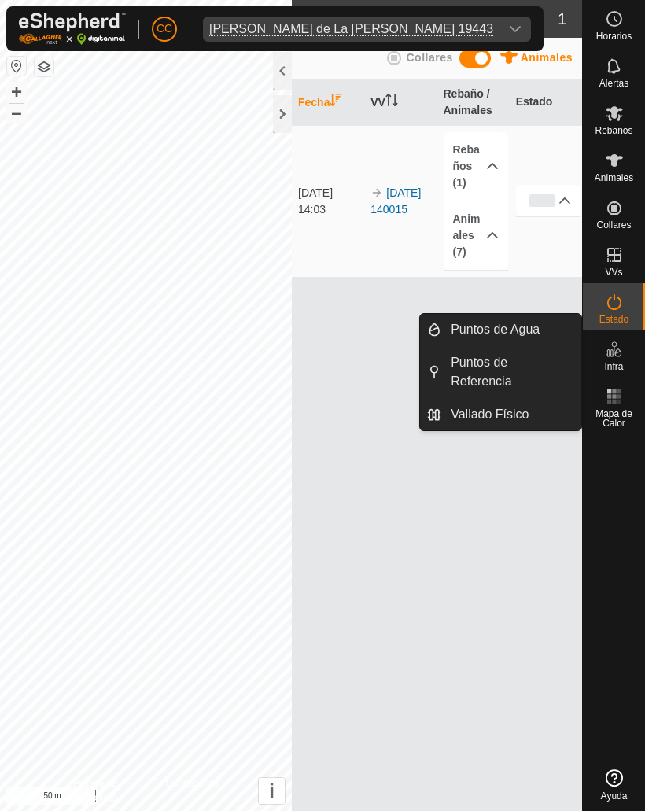
click at [470, 325] on span "Puntos de Agua" at bounding box center [494, 329] width 89 height 19
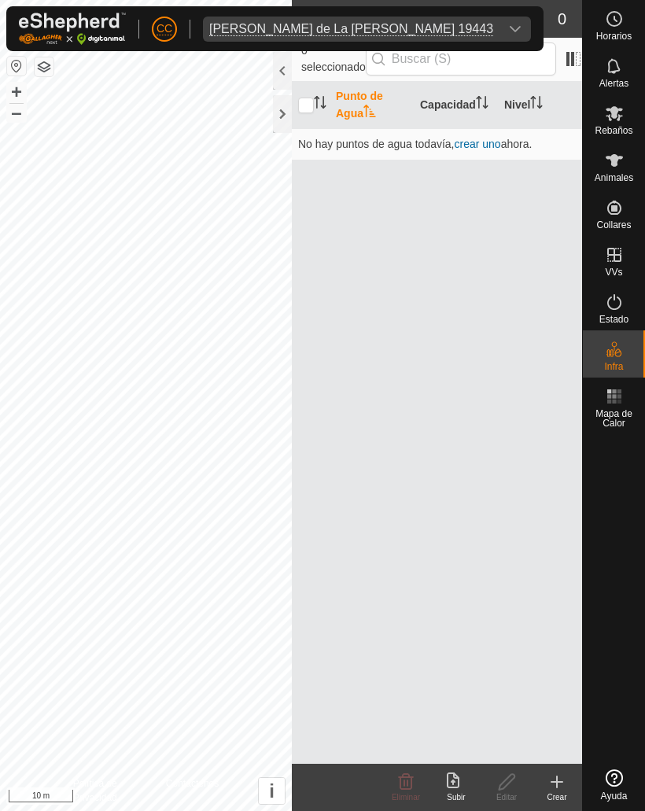
click at [539, 778] on create-svg-icon at bounding box center [556, 781] width 50 height 19
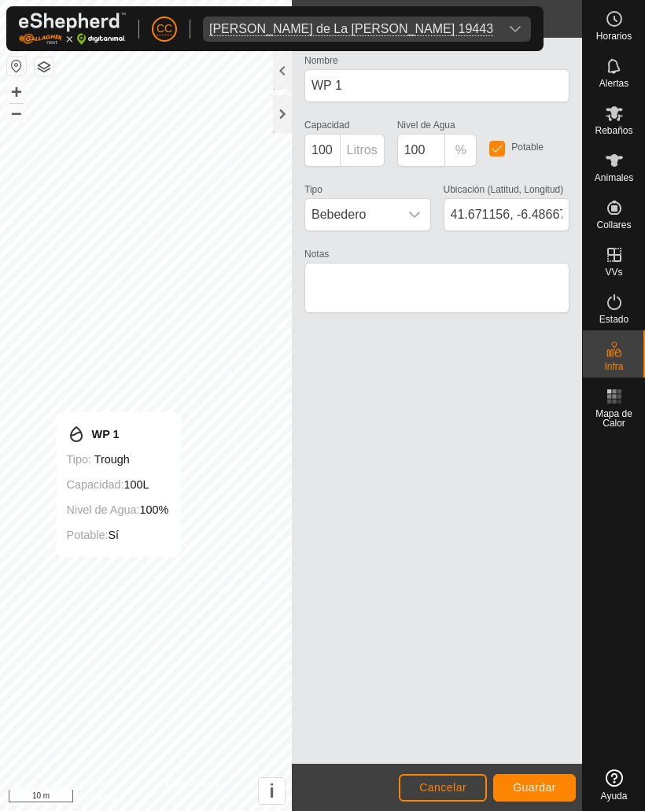
type input "41.670965, -6.486763"
click at [539, 782] on span "Guardar" at bounding box center [534, 787] width 43 height 13
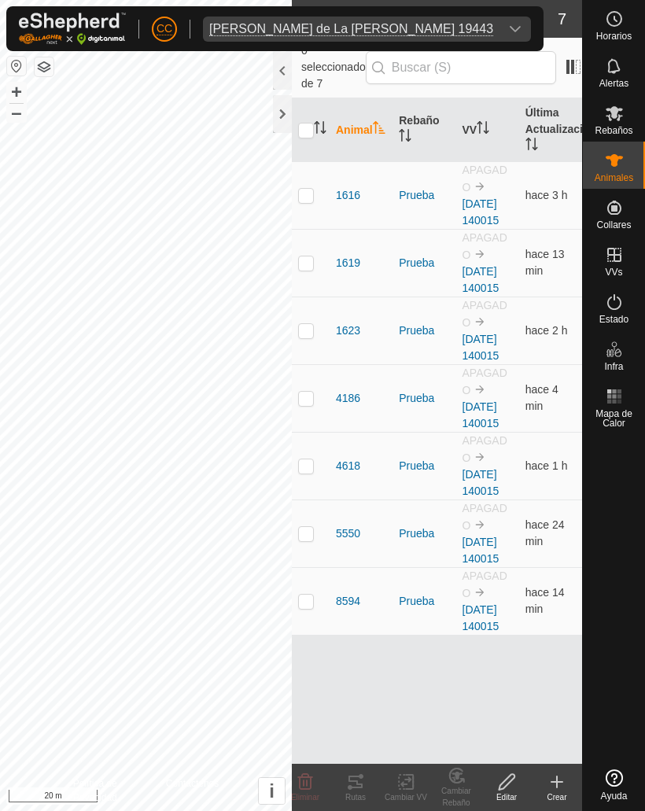
checkbox input "true"
click at [355, 781] on icon at bounding box center [355, 781] width 14 height 13
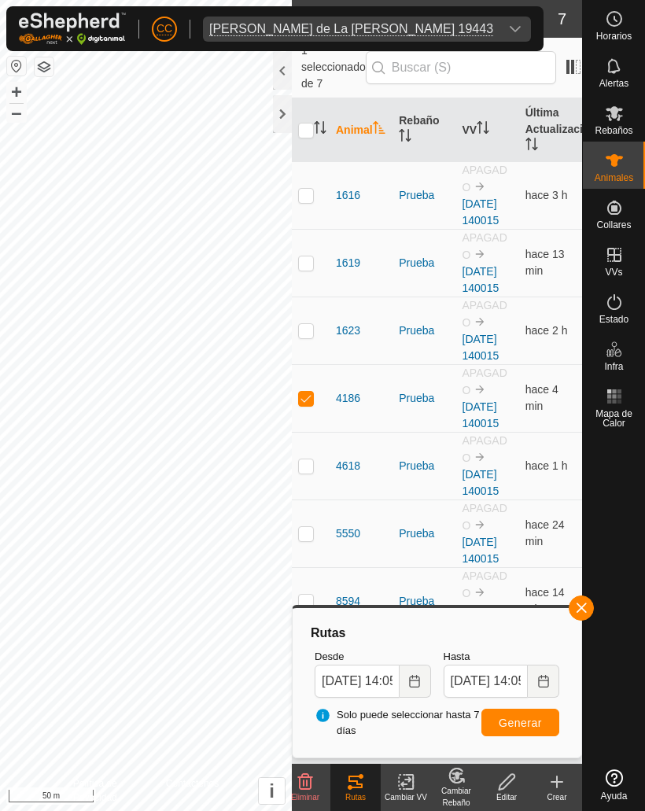
checkbox input "true"
checkbox input "false"
click at [587, 605] on span "button" at bounding box center [581, 607] width 13 height 13
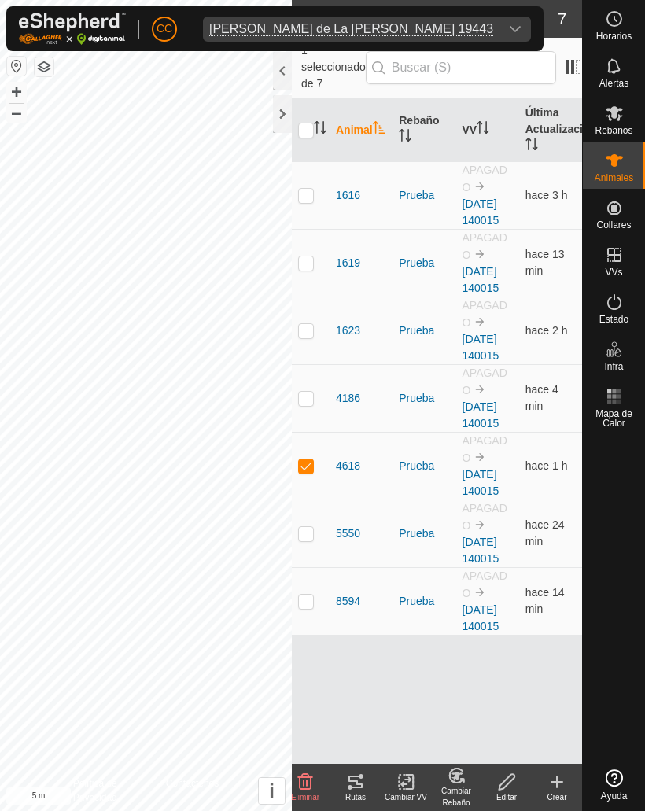
click at [305, 472] on p-checkbox at bounding box center [306, 465] width 16 height 13
checkbox input "false"
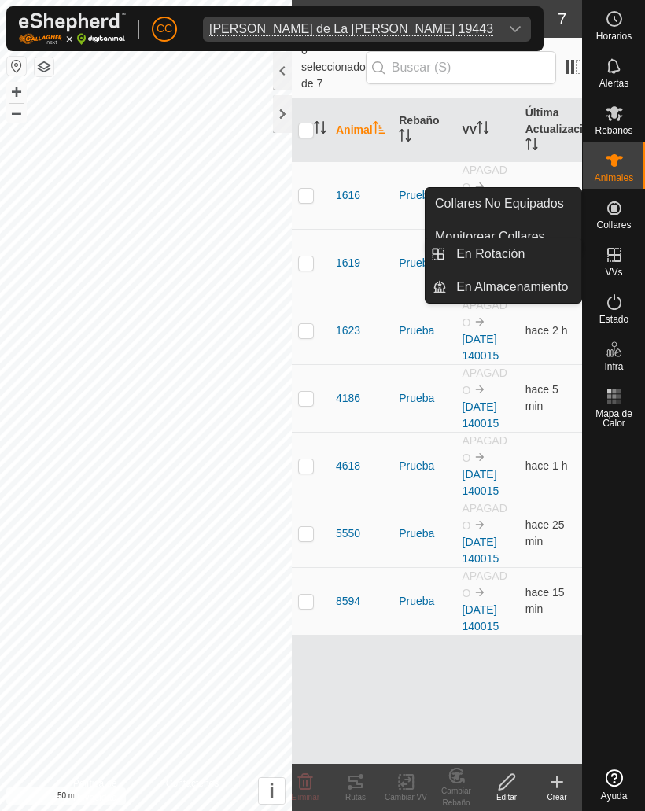
click at [465, 244] on link "En Rotación" at bounding box center [514, 253] width 134 height 31
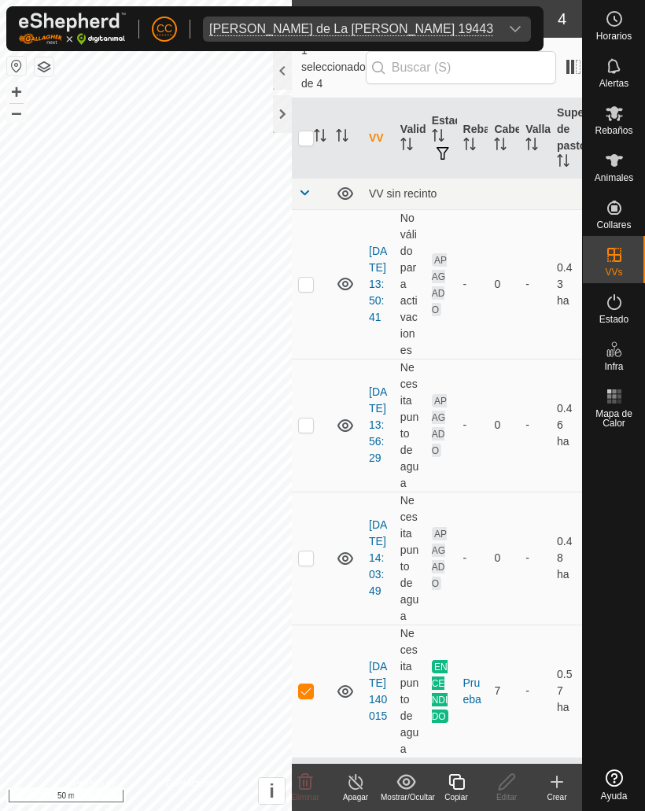
click at [315, 267] on td at bounding box center [311, 283] width 38 height 149
checkbox input "true"
click at [308, 684] on p-checkbox at bounding box center [306, 690] width 16 height 13
checkbox input "false"
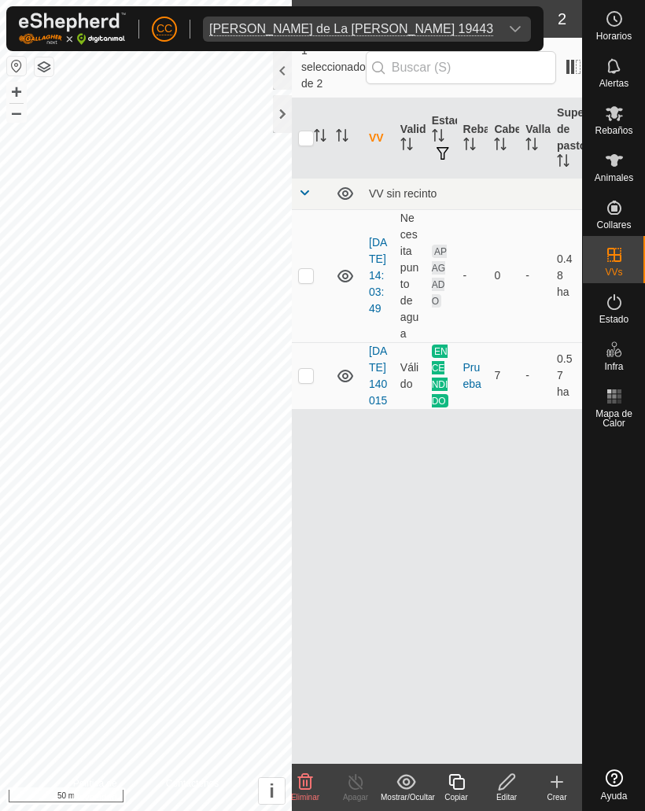
checkbox input "true"
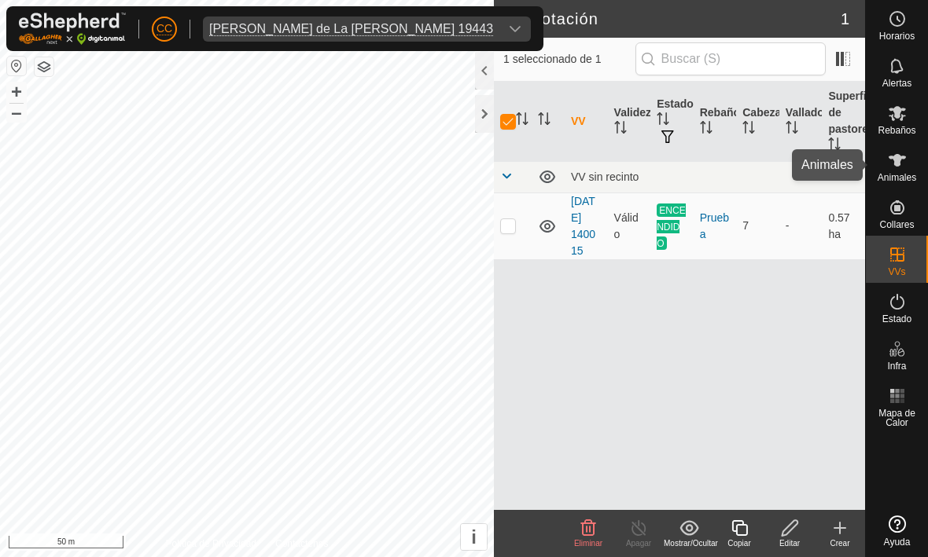
click at [644, 159] on icon at bounding box center [896, 160] width 17 height 13
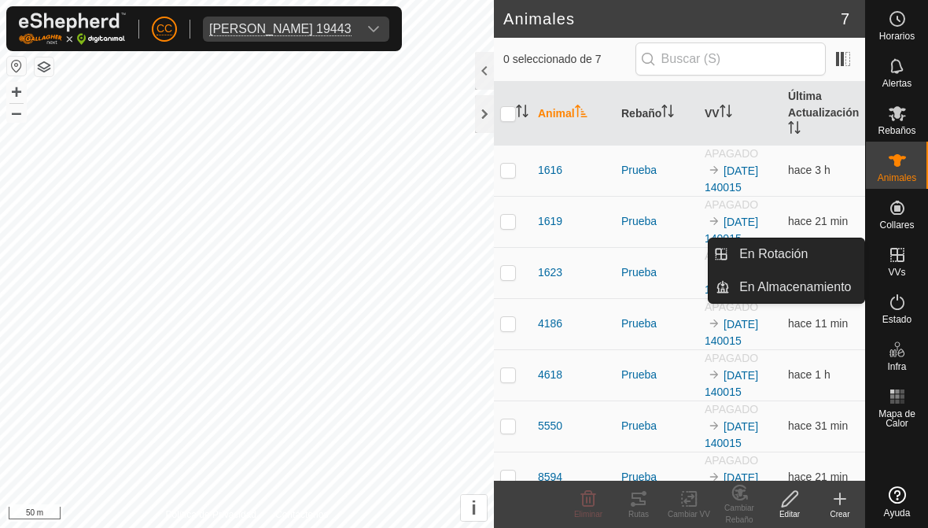
click at [774, 249] on span "En Rotación" at bounding box center [773, 254] width 68 height 19
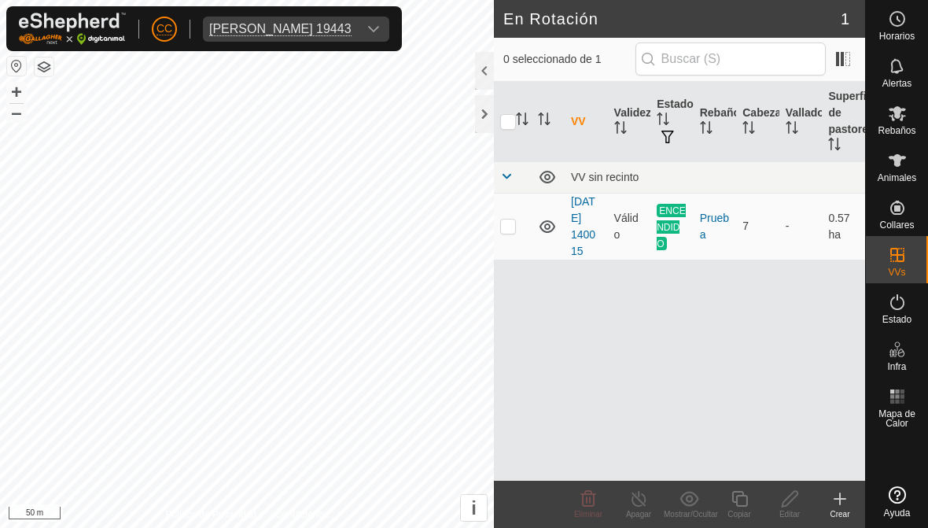
click at [840, 495] on icon at bounding box center [840, 498] width 0 height 11
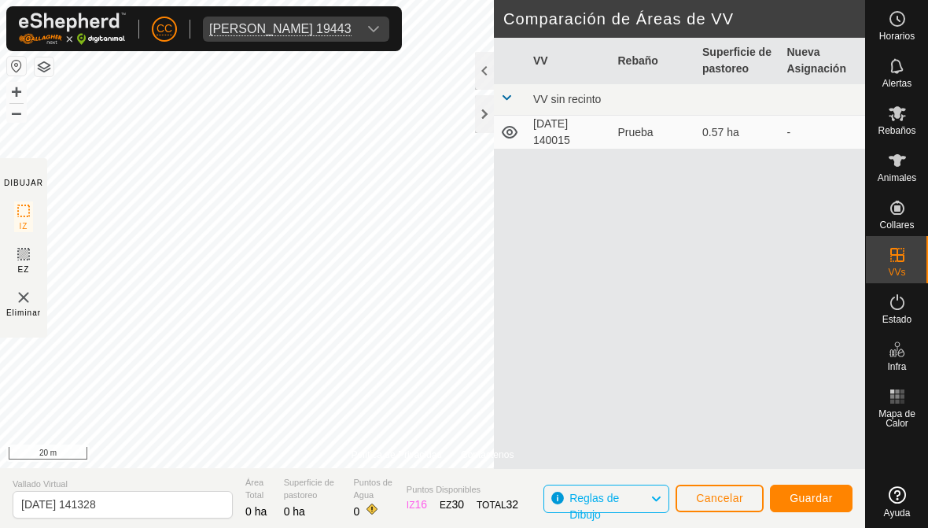
click at [793, 495] on span "Guardar" at bounding box center [810, 497] width 43 height 13
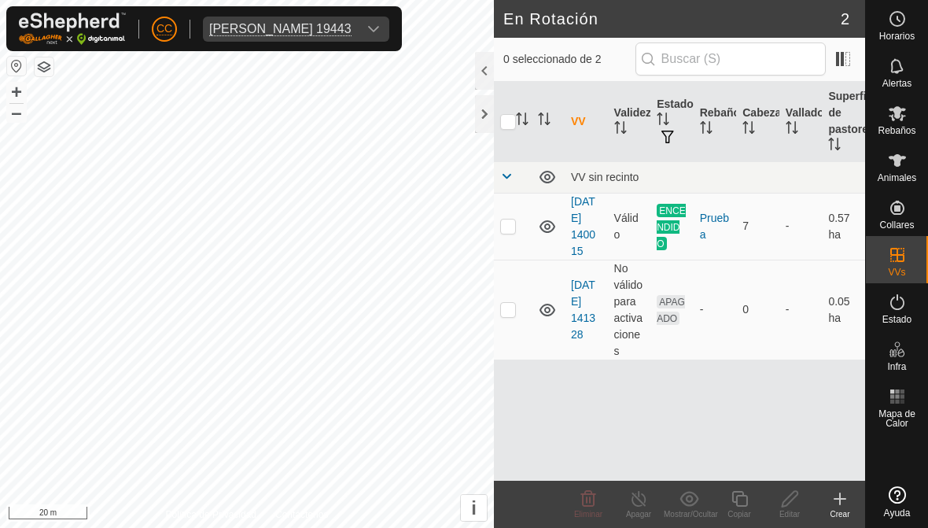
click at [508, 314] on p-checkbox at bounding box center [508, 309] width 16 height 13
click at [590, 499] on icon at bounding box center [588, 498] width 15 height 16
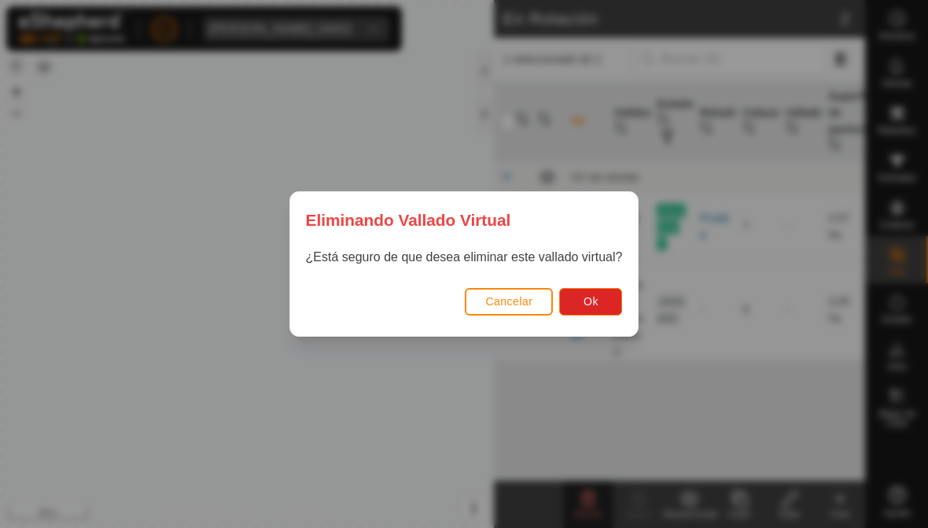
click at [587, 299] on span "Ok" at bounding box center [590, 301] width 15 height 13
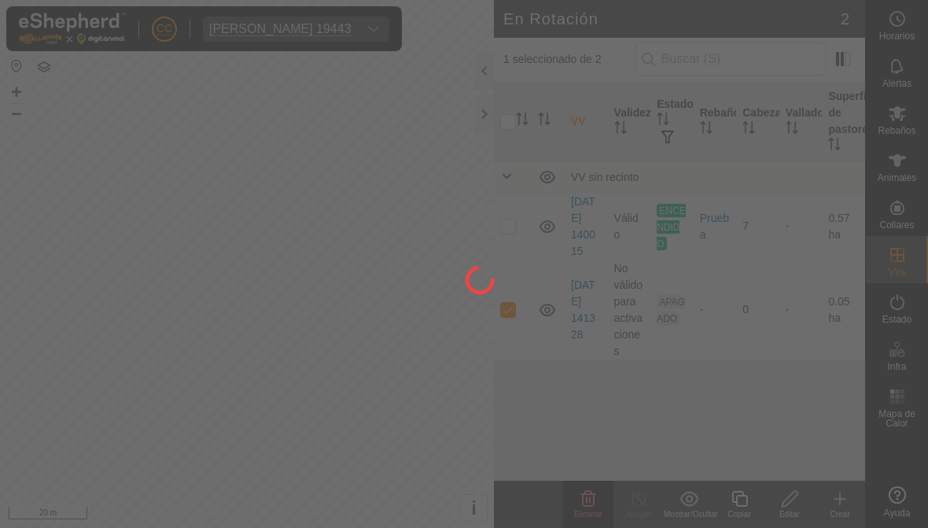
checkbox input "false"
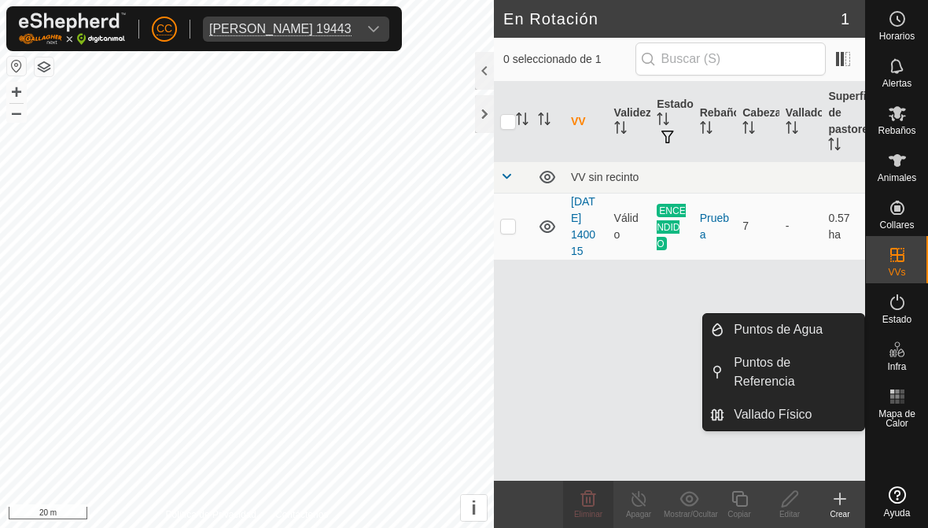
click at [759, 403] on link "Vallado Físico" at bounding box center [794, 414] width 140 height 31
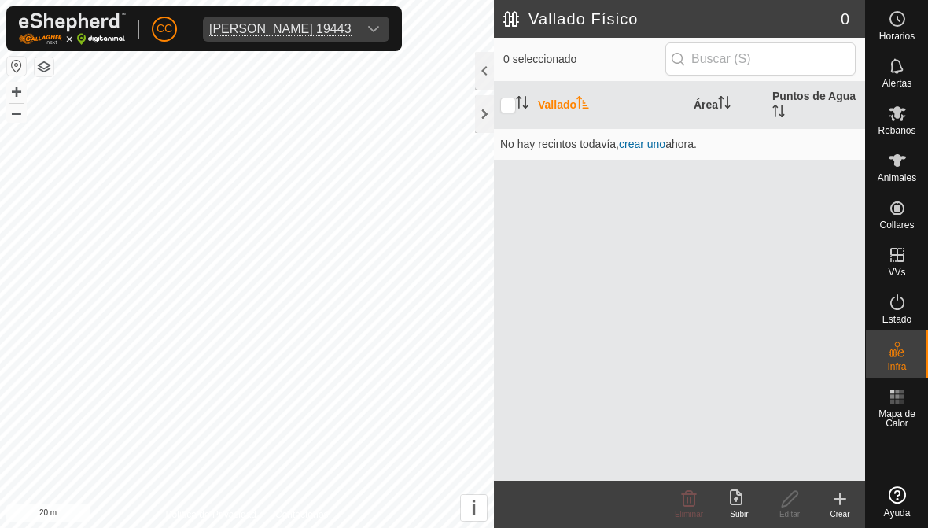
click at [732, 502] on icon at bounding box center [739, 498] width 19 height 19
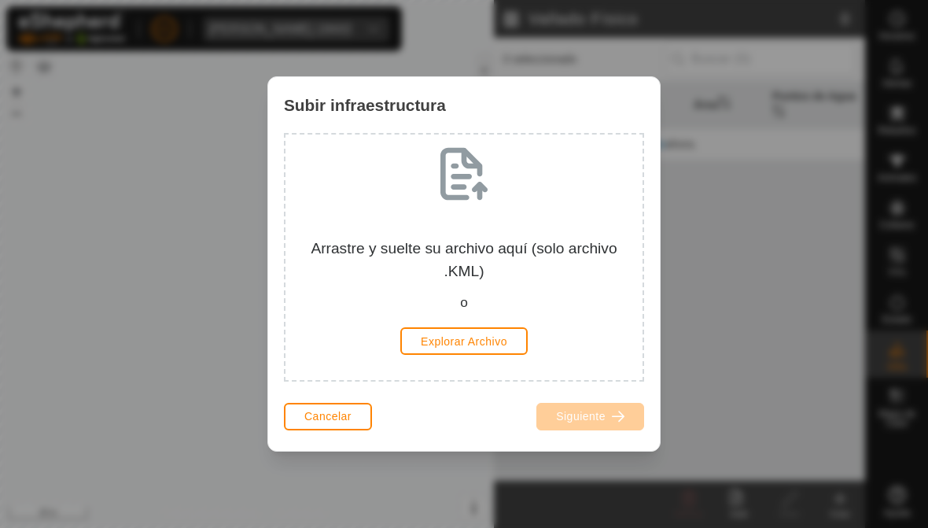
click at [325, 406] on button "Cancelar" at bounding box center [328, 417] width 88 height 28
